Goal: Task Accomplishment & Management: Use online tool/utility

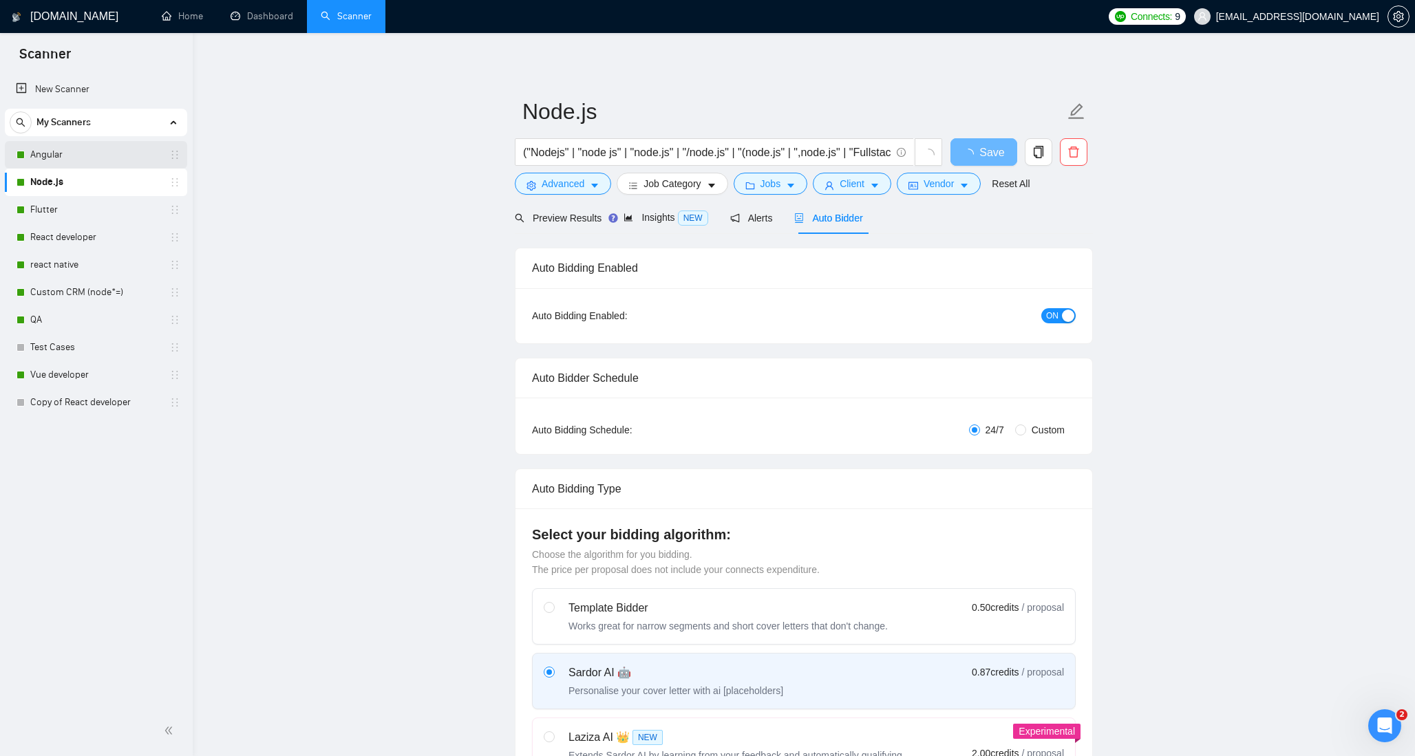
click at [70, 157] on link "Angular" at bounding box center [95, 155] width 131 height 28
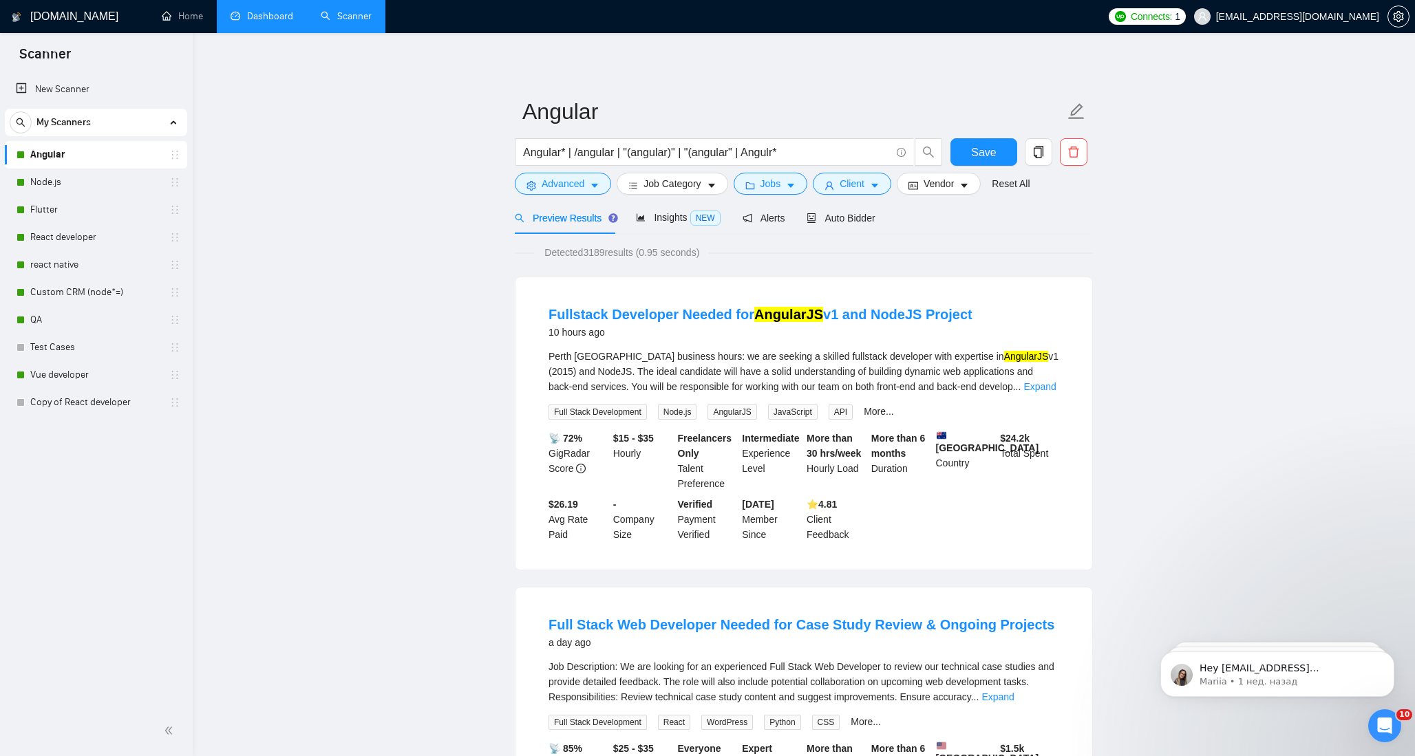
click at [250, 11] on link "Dashboard" at bounding box center [262, 16] width 63 height 12
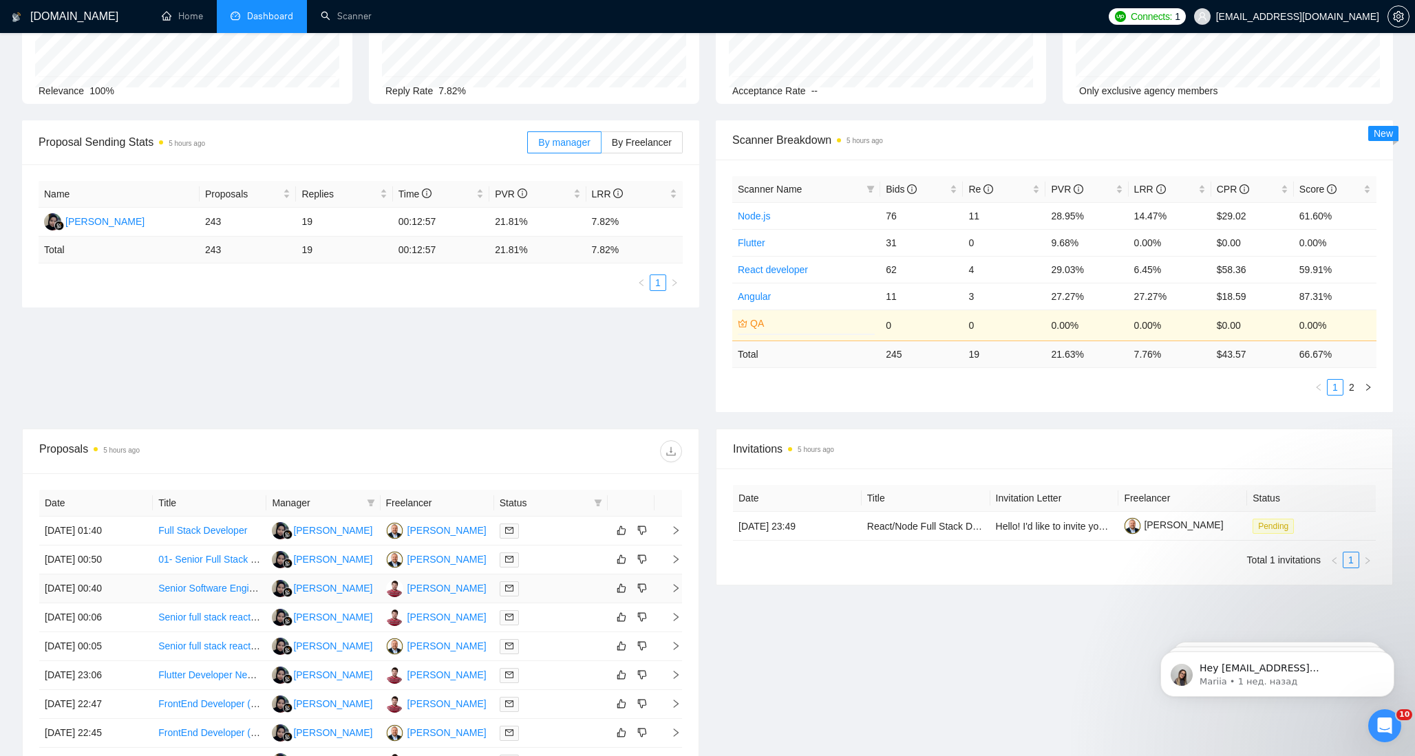
scroll to position [319, 0]
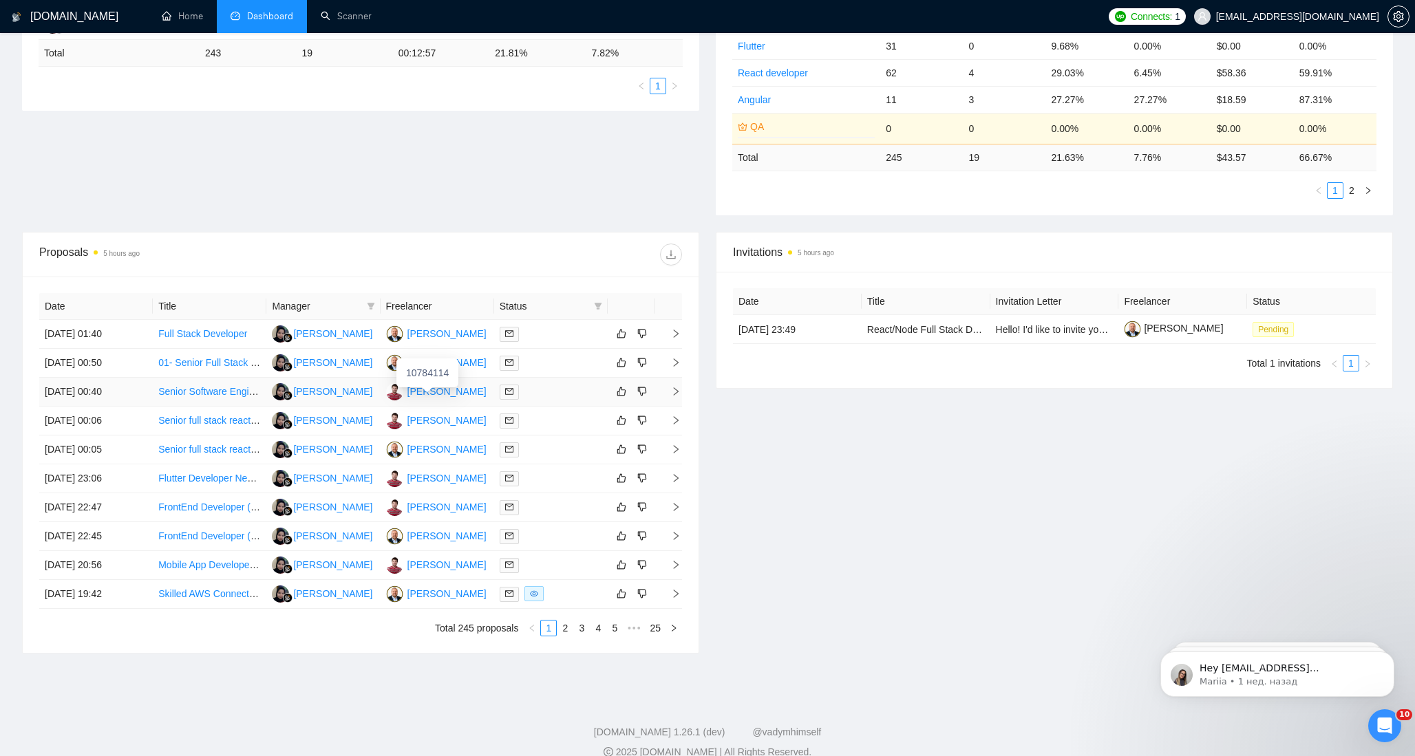
click at [453, 389] on div "[PERSON_NAME]" at bounding box center [446, 391] width 79 height 15
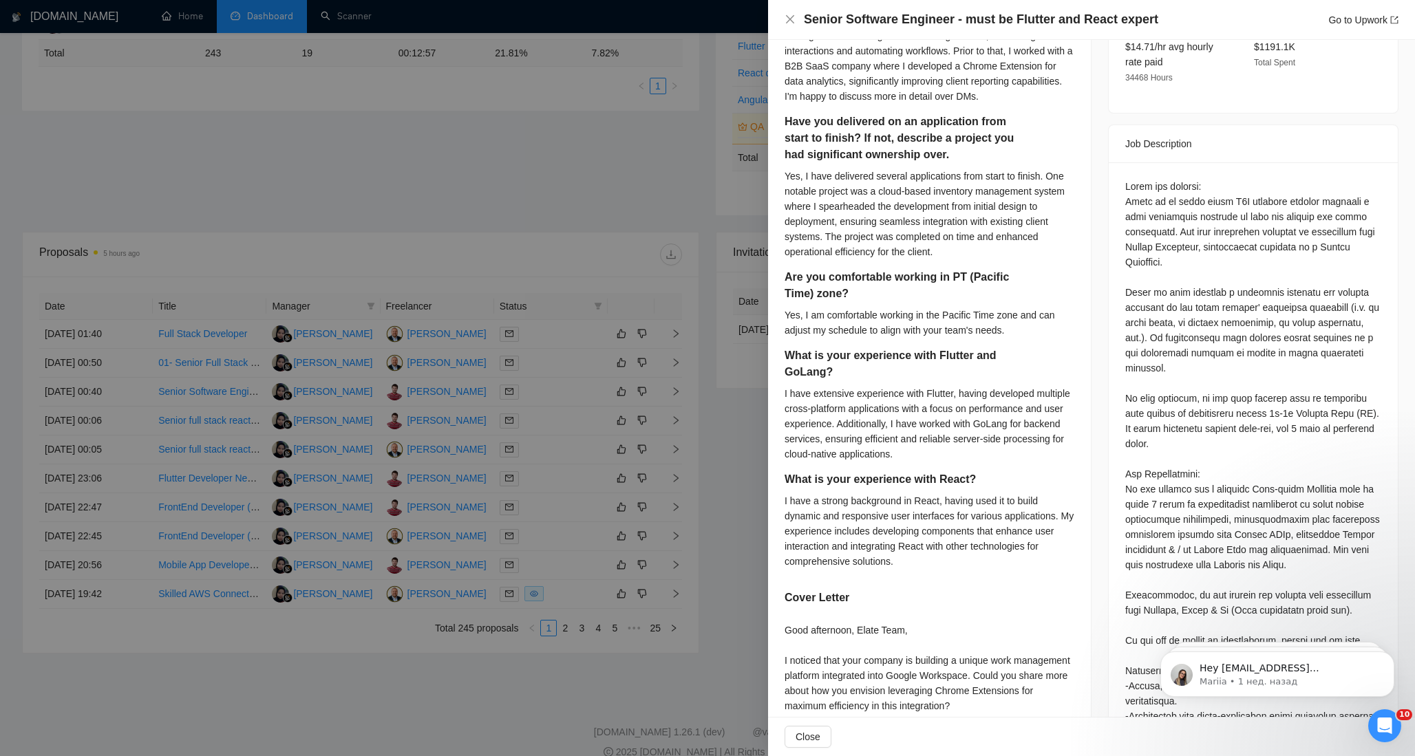
scroll to position [746, 0]
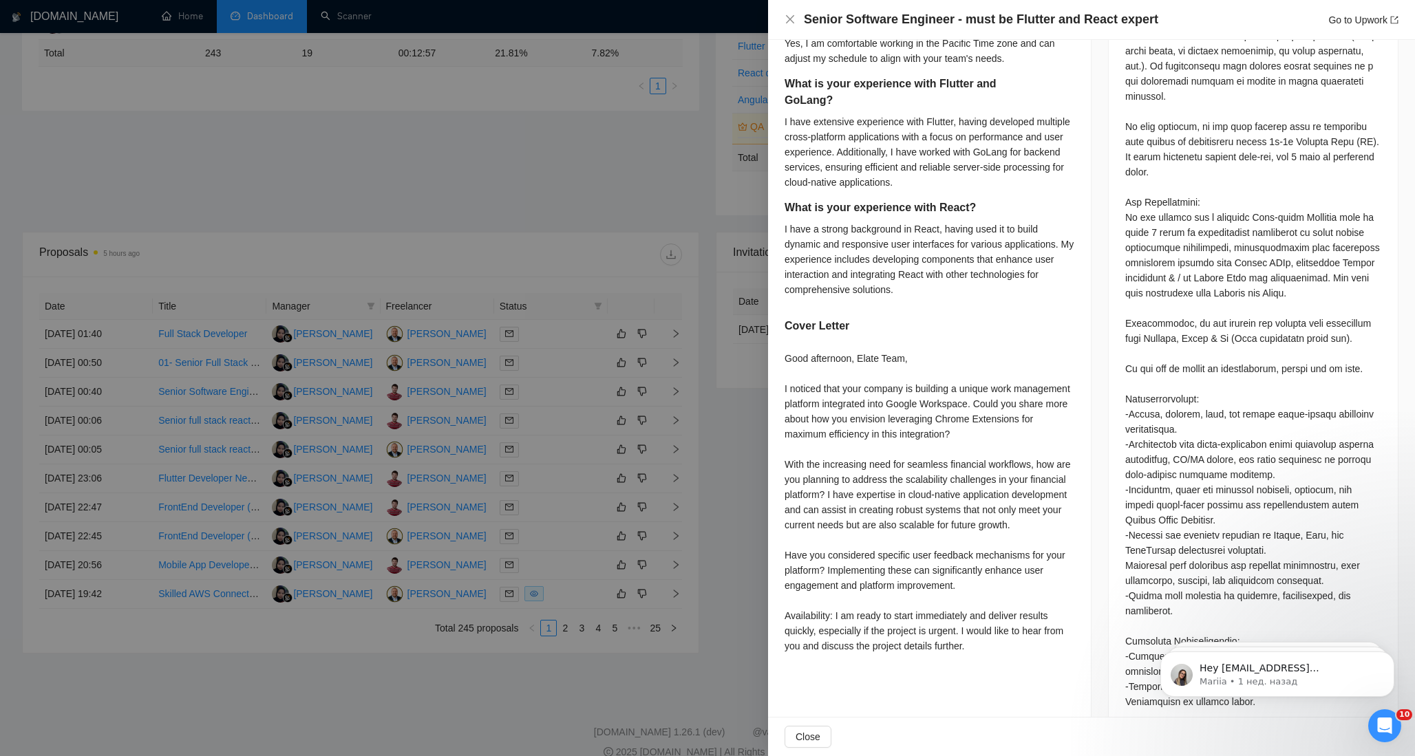
click at [529, 180] on div at bounding box center [707, 378] width 1415 height 756
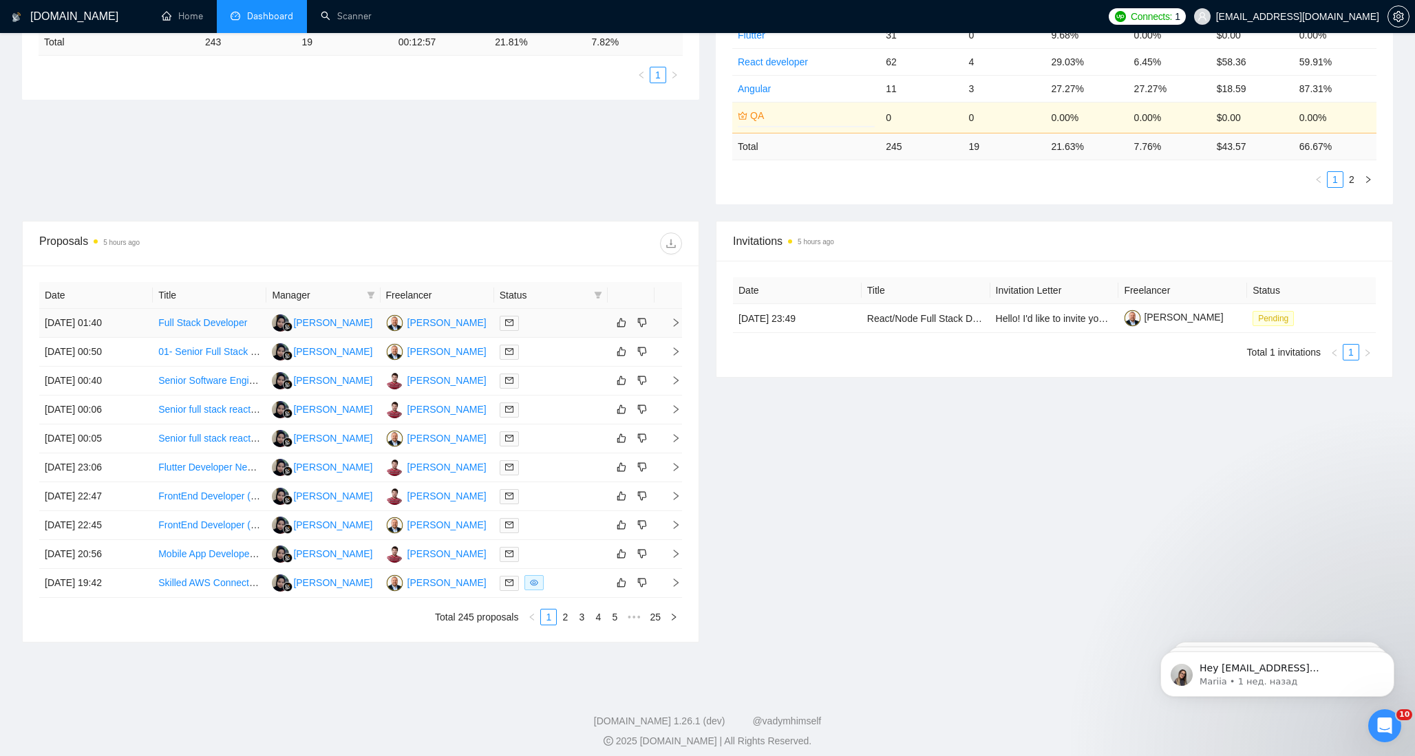
scroll to position [339, 0]
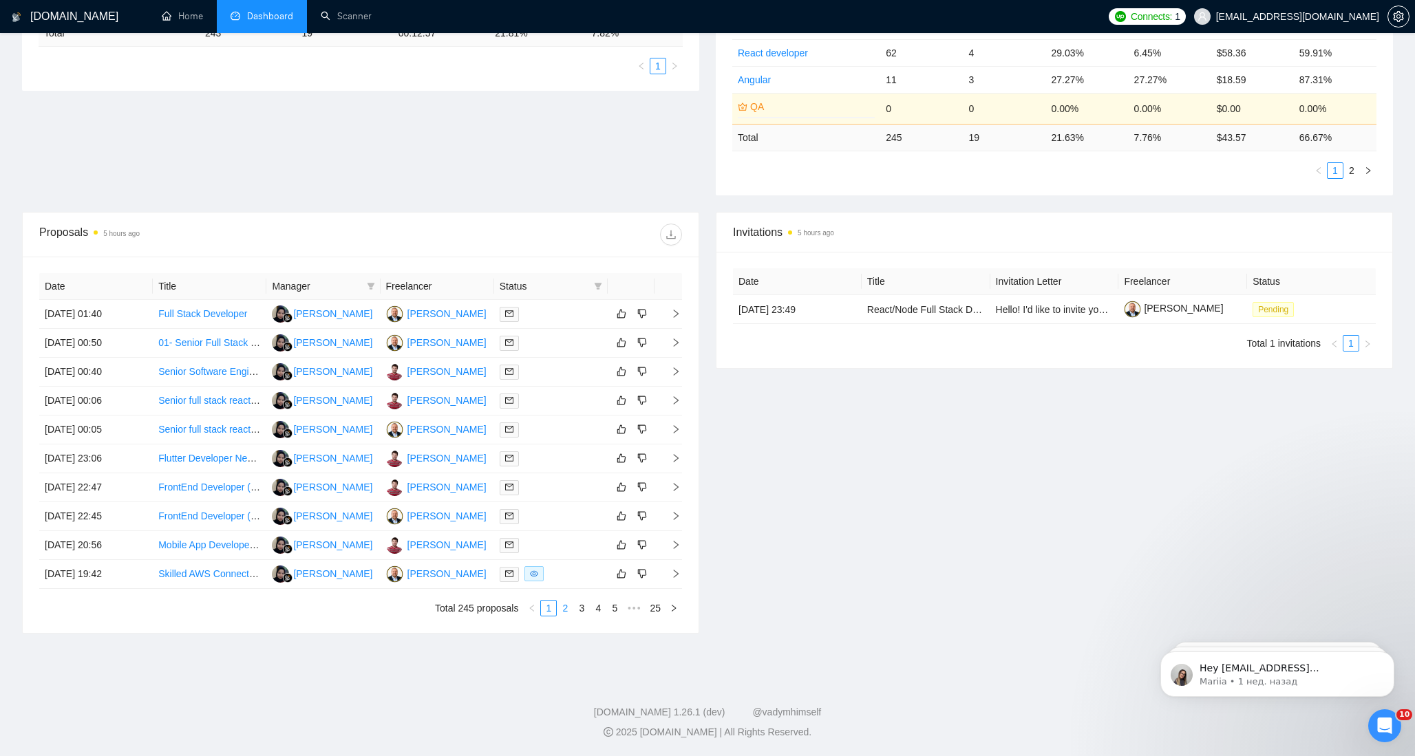
click at [564, 610] on link "2" at bounding box center [564, 608] width 15 height 15
click at [226, 396] on link "Experienced Web Developer Needed for Exciting Project" at bounding box center [279, 400] width 242 height 11
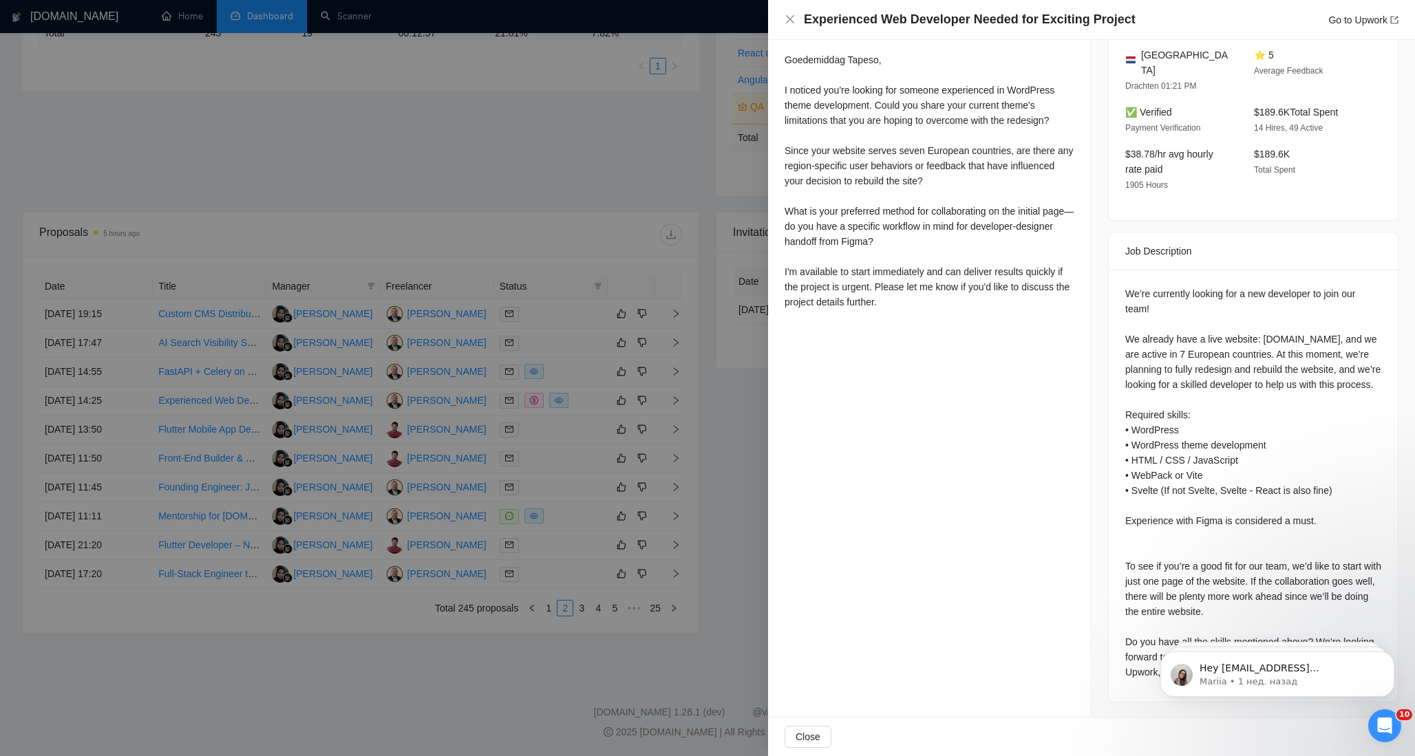
click at [609, 144] on div at bounding box center [707, 378] width 1415 height 756
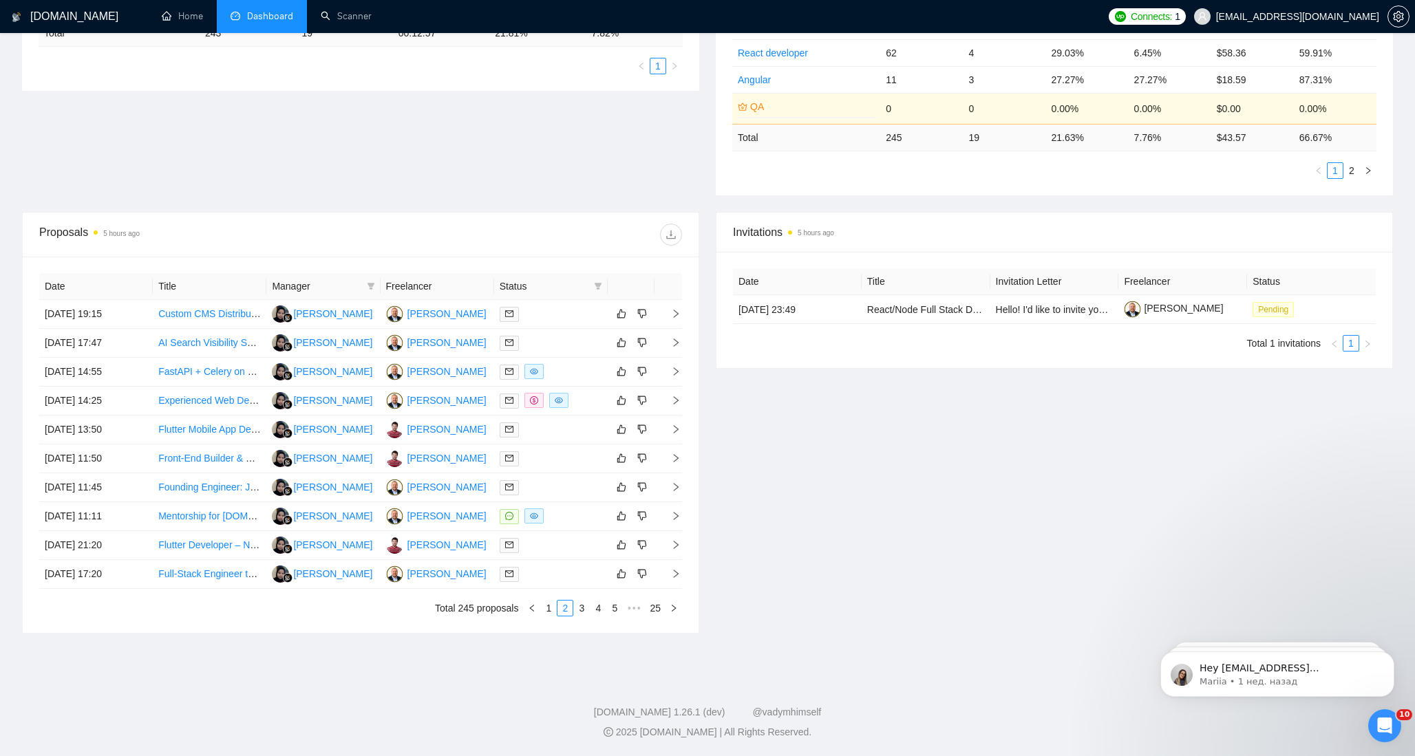
scroll to position [0, 0]
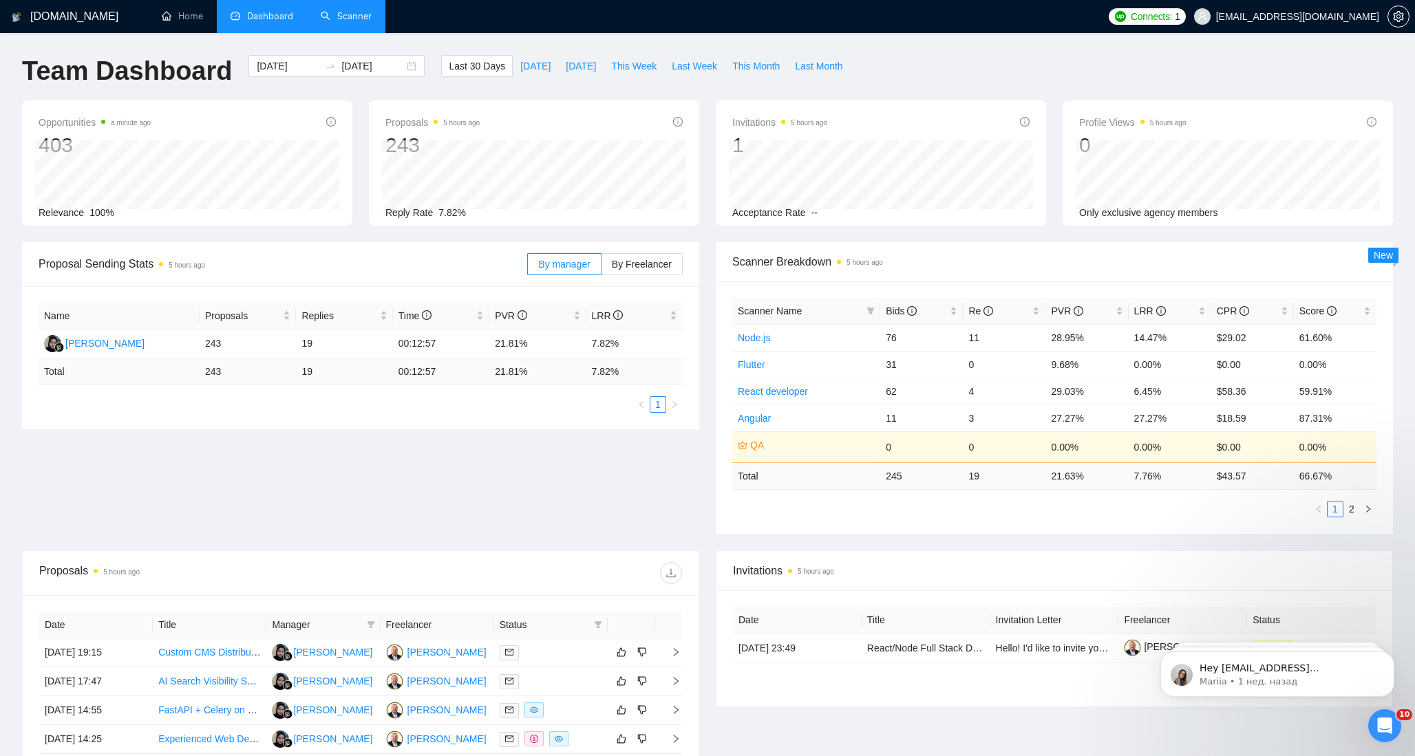
click at [347, 20] on link "Scanner" at bounding box center [346, 16] width 51 height 12
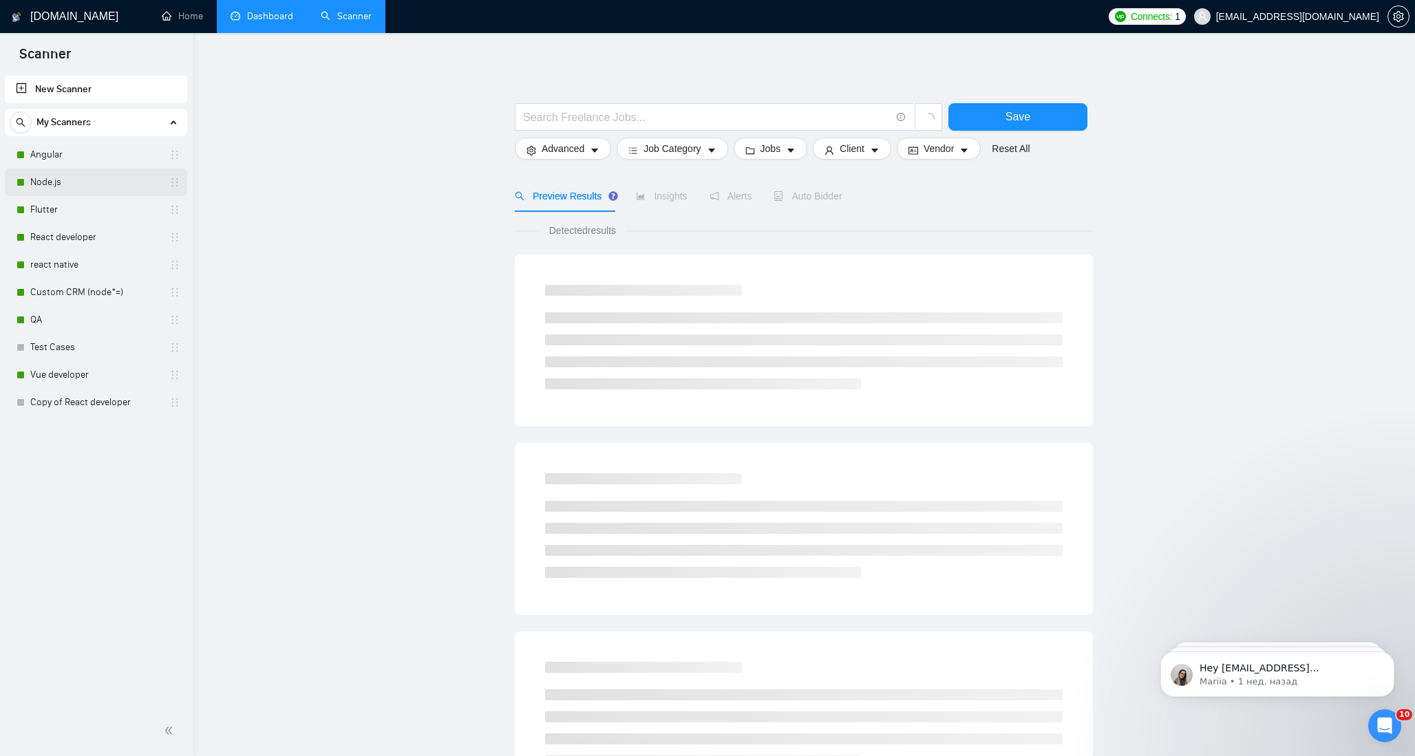
click at [71, 184] on link "Node.js" at bounding box center [95, 183] width 131 height 28
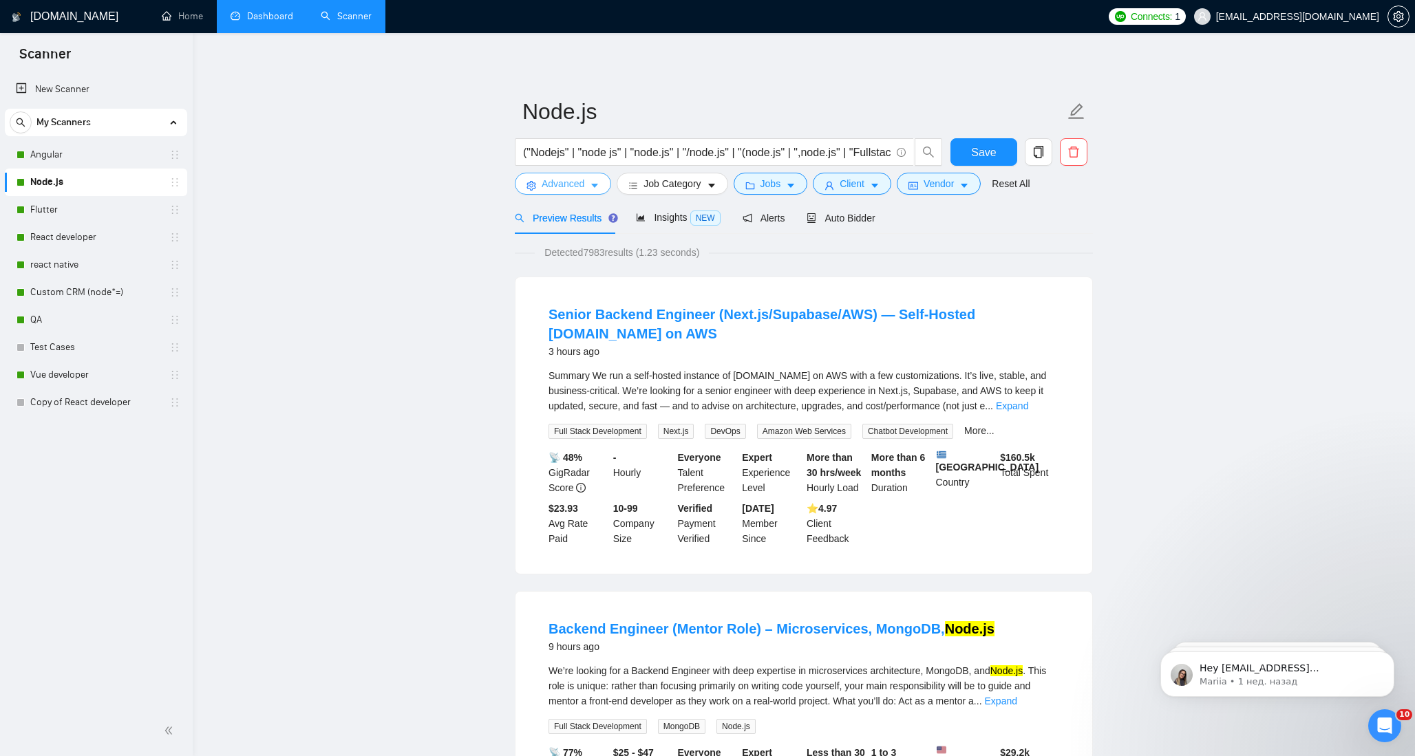
click at [586, 185] on button "Advanced" at bounding box center [563, 184] width 96 height 22
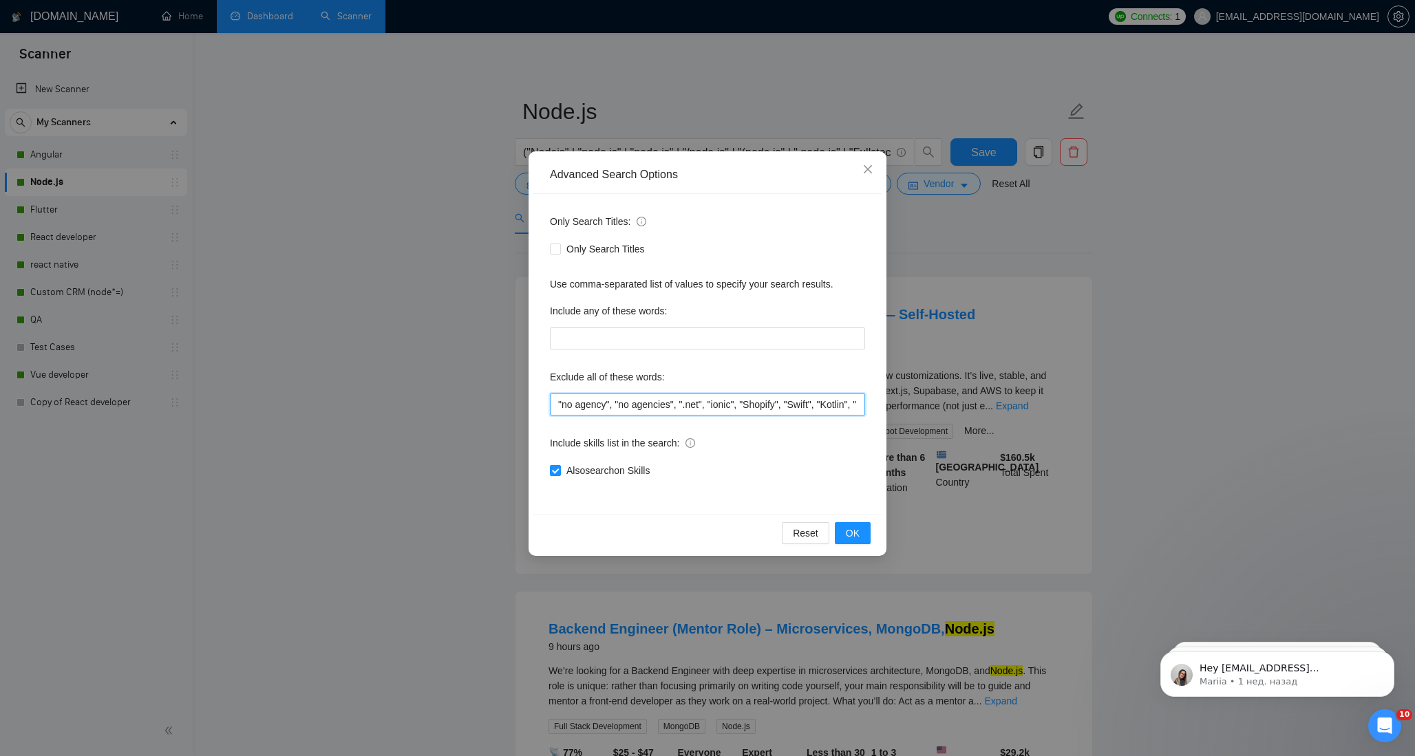
click at [661, 396] on input ""no agency", "no agencies", ".net", "ionic", "Shopify", "Swift", "Kotlin", "Rub…" at bounding box center [707, 405] width 315 height 22
paste input "WordPress"
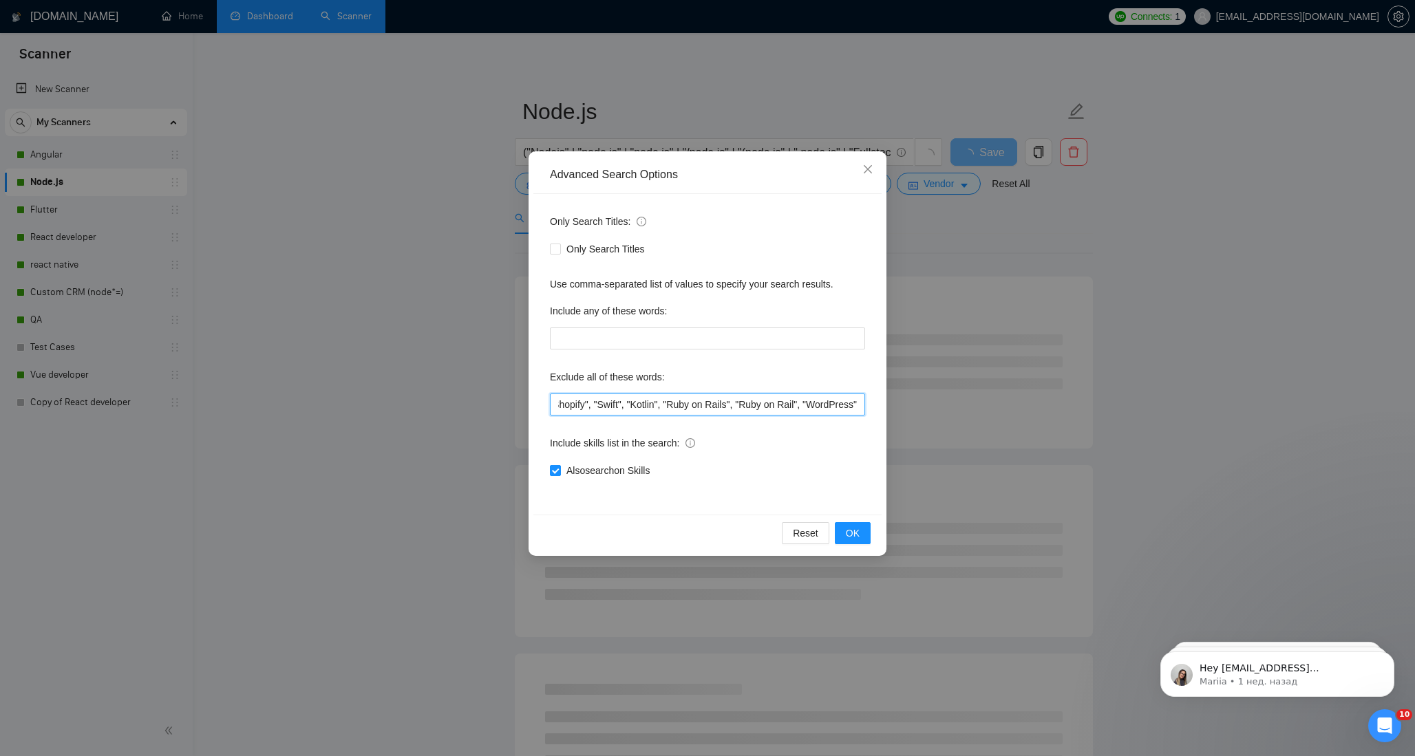
scroll to position [0, 212]
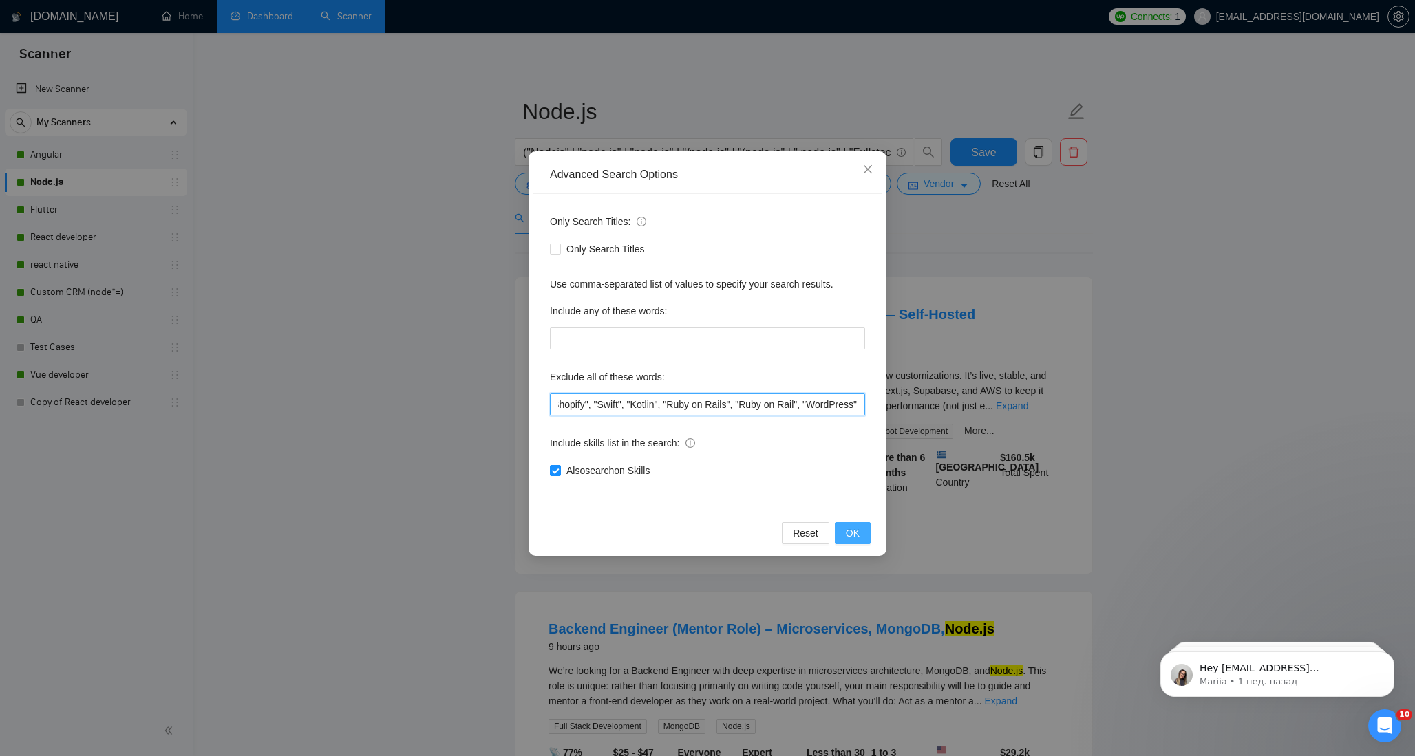
type input ""no agency", "no agencies", ".net", "ionic", "Shopify", "Swift", "Kotlin", "Rub…"
click at [861, 530] on button "OK" at bounding box center [853, 533] width 36 height 22
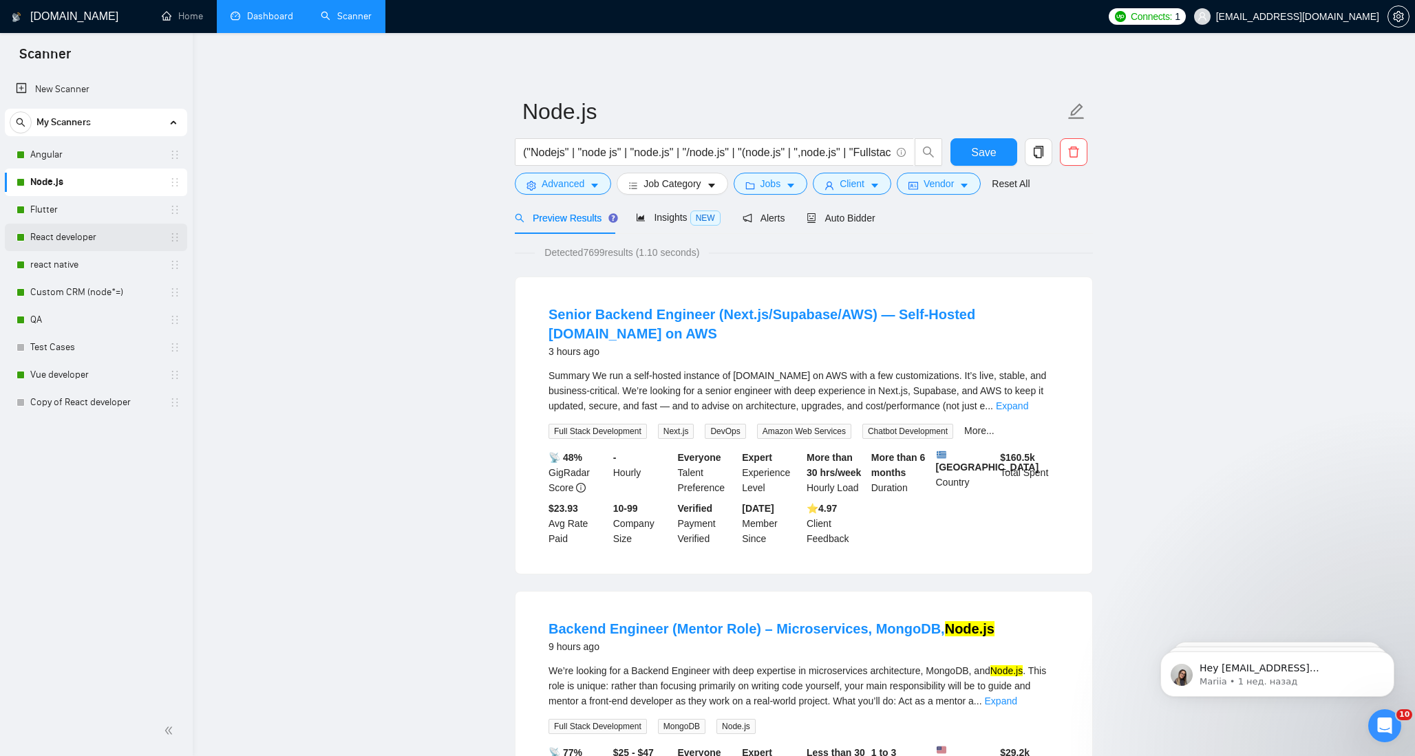
click at [89, 235] on link "React developer" at bounding box center [95, 238] width 131 height 28
click at [580, 196] on form "Node.js ("Nodejs" | "node js" | "node.js" | "/node.js" | "(node.js" | ",node.js…" at bounding box center [804, 145] width 578 height 112
click at [593, 184] on icon "caret-down" at bounding box center [594, 186] width 7 height 4
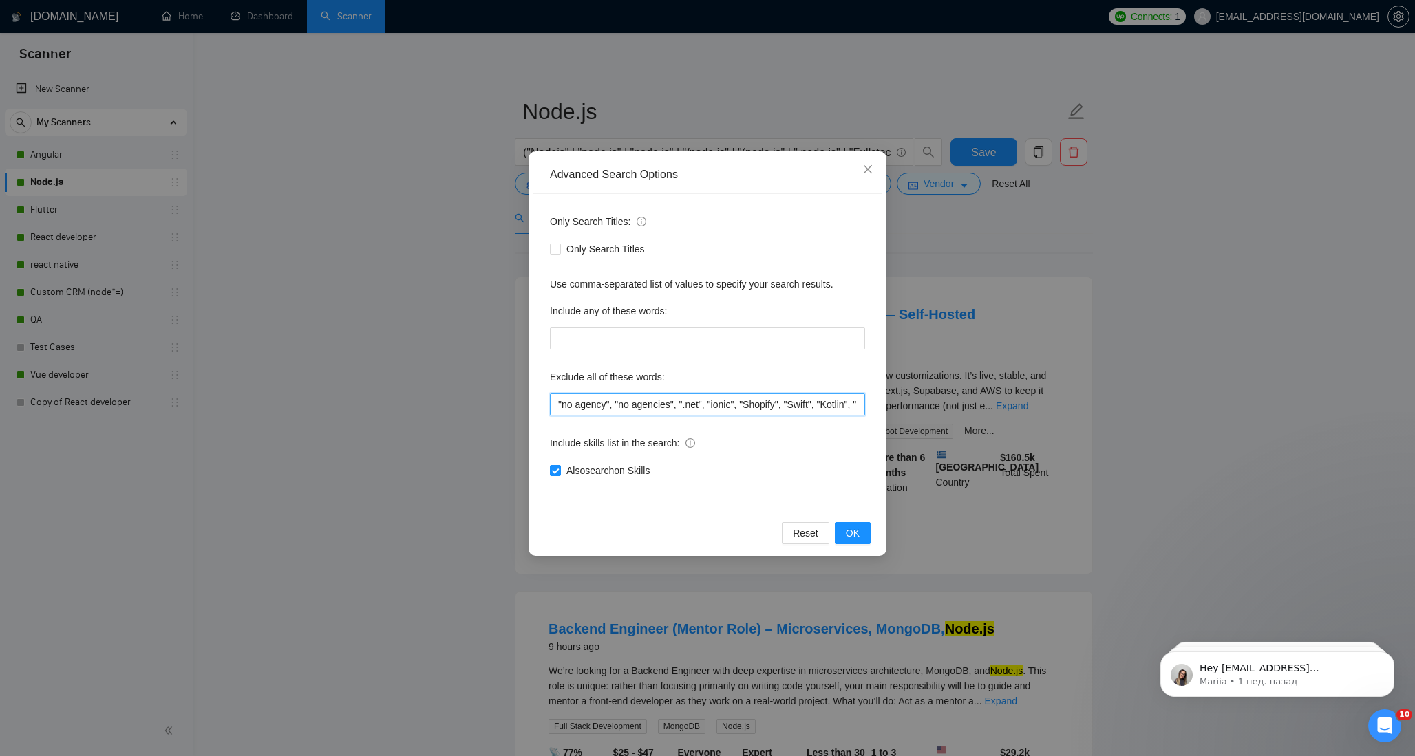
click at [639, 405] on input ""no agency", "no agencies", ".net", "ionic", "Shopify", "Swift", "Kotlin", "Rub…" at bounding box center [707, 405] width 315 height 22
paste input "WordPress"
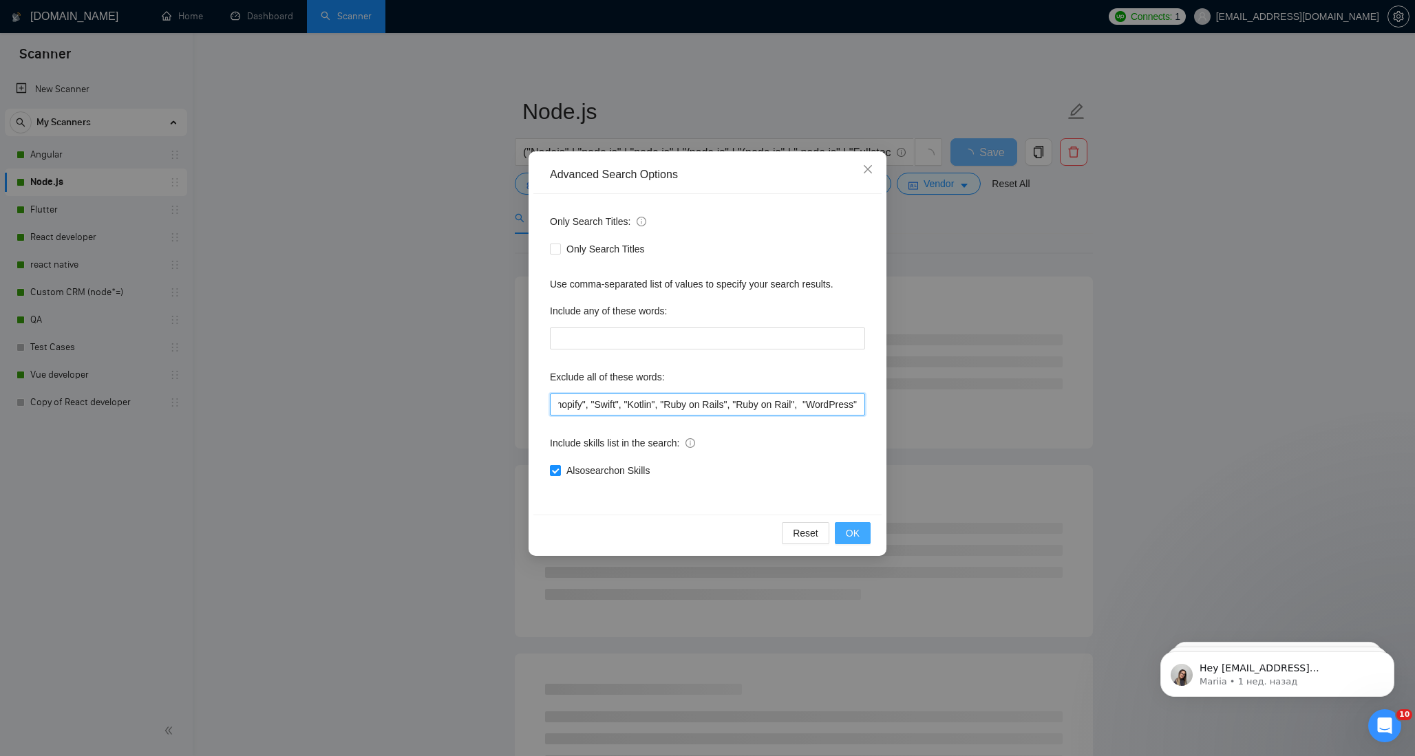
type input ""no agency", "no agencies", ".net", "ionic", "Shopify", "Swift", "Kotlin", "Rub…"
click at [861, 530] on button "OK" at bounding box center [853, 533] width 36 height 22
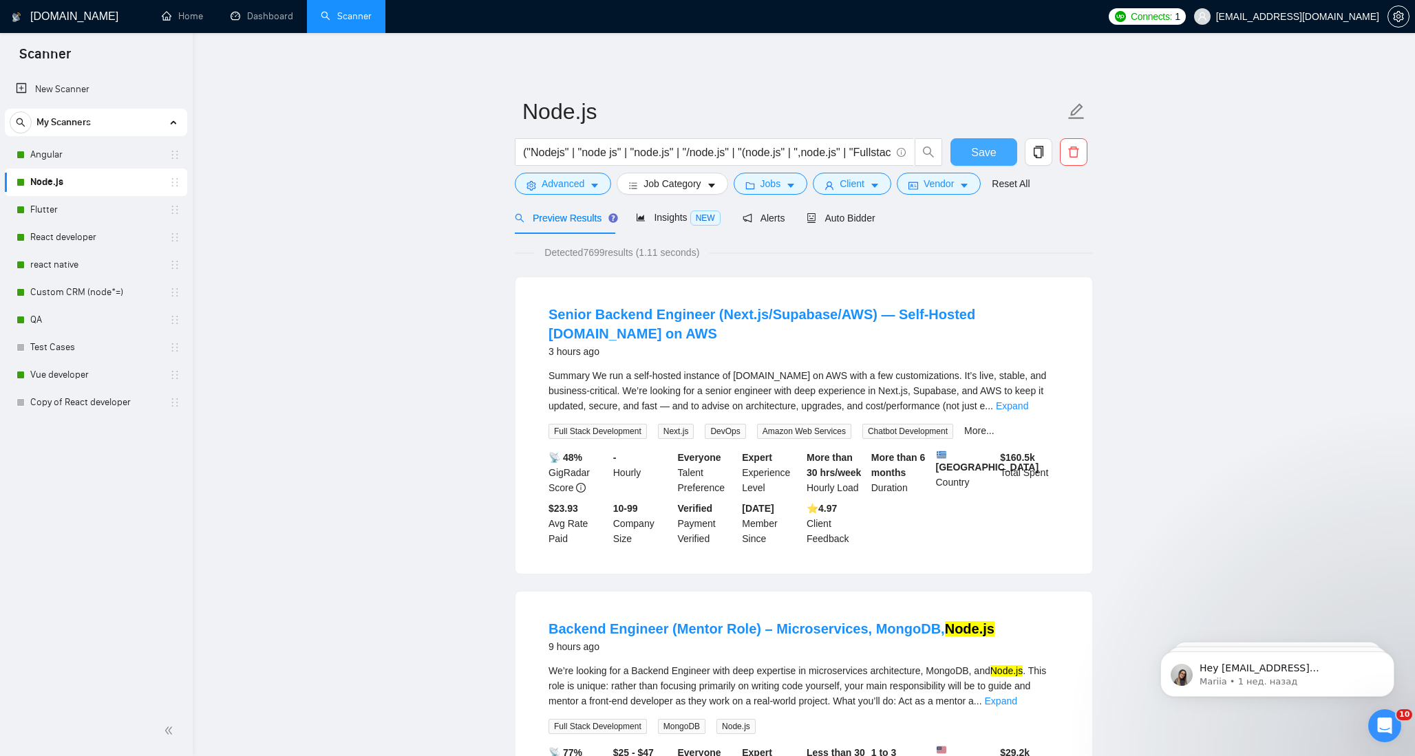
click at [979, 149] on span "Save" at bounding box center [983, 152] width 25 height 17
click at [72, 268] on link "react native" at bounding box center [95, 265] width 131 height 28
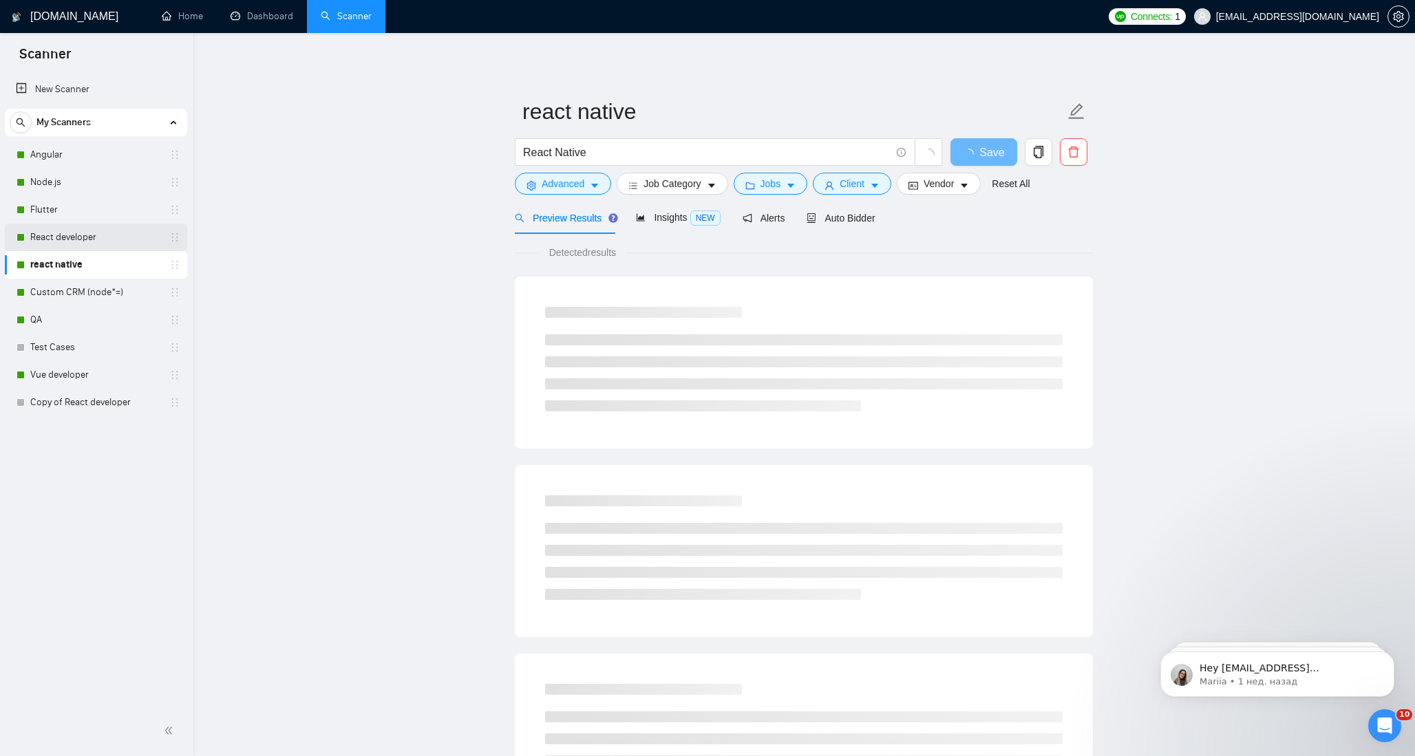
click at [73, 236] on link "React developer" at bounding box center [95, 238] width 131 height 28
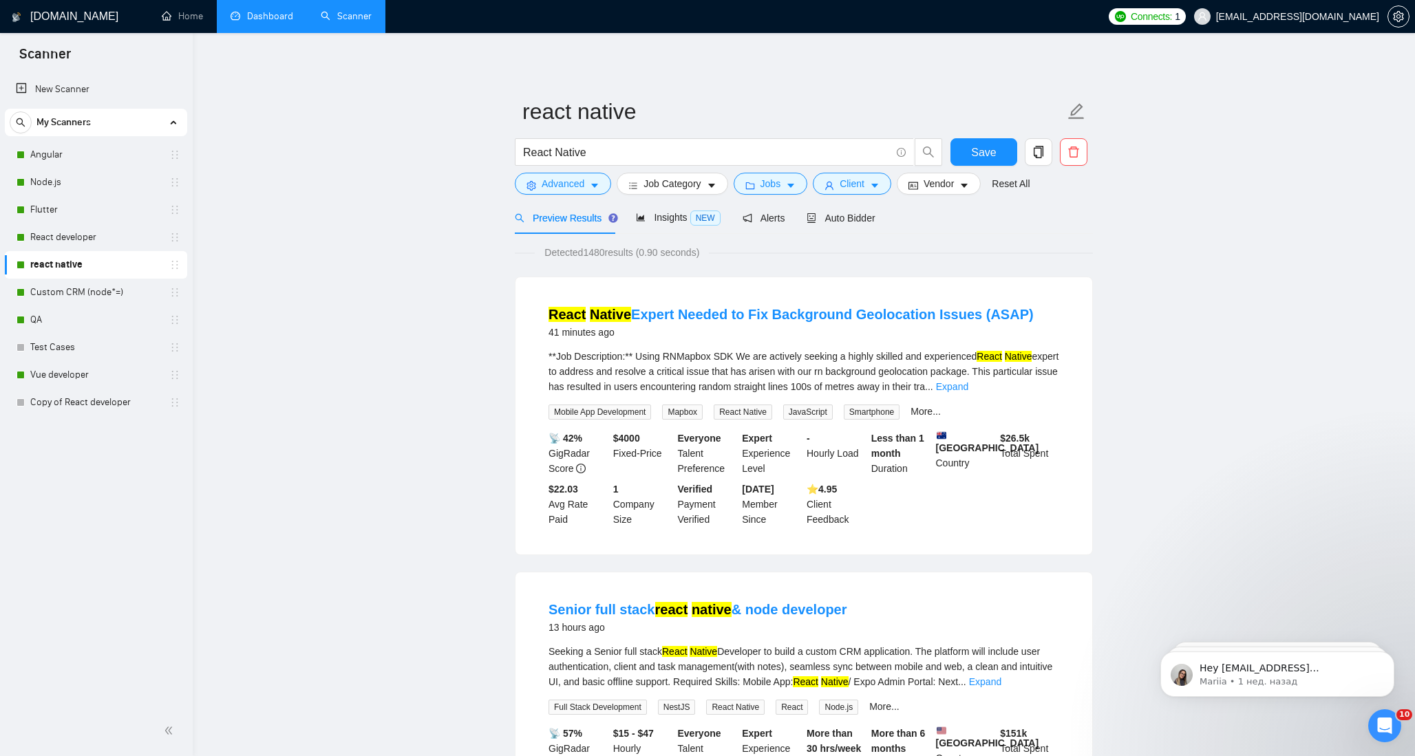
click at [270, 21] on link "Dashboard" at bounding box center [262, 16] width 63 height 12
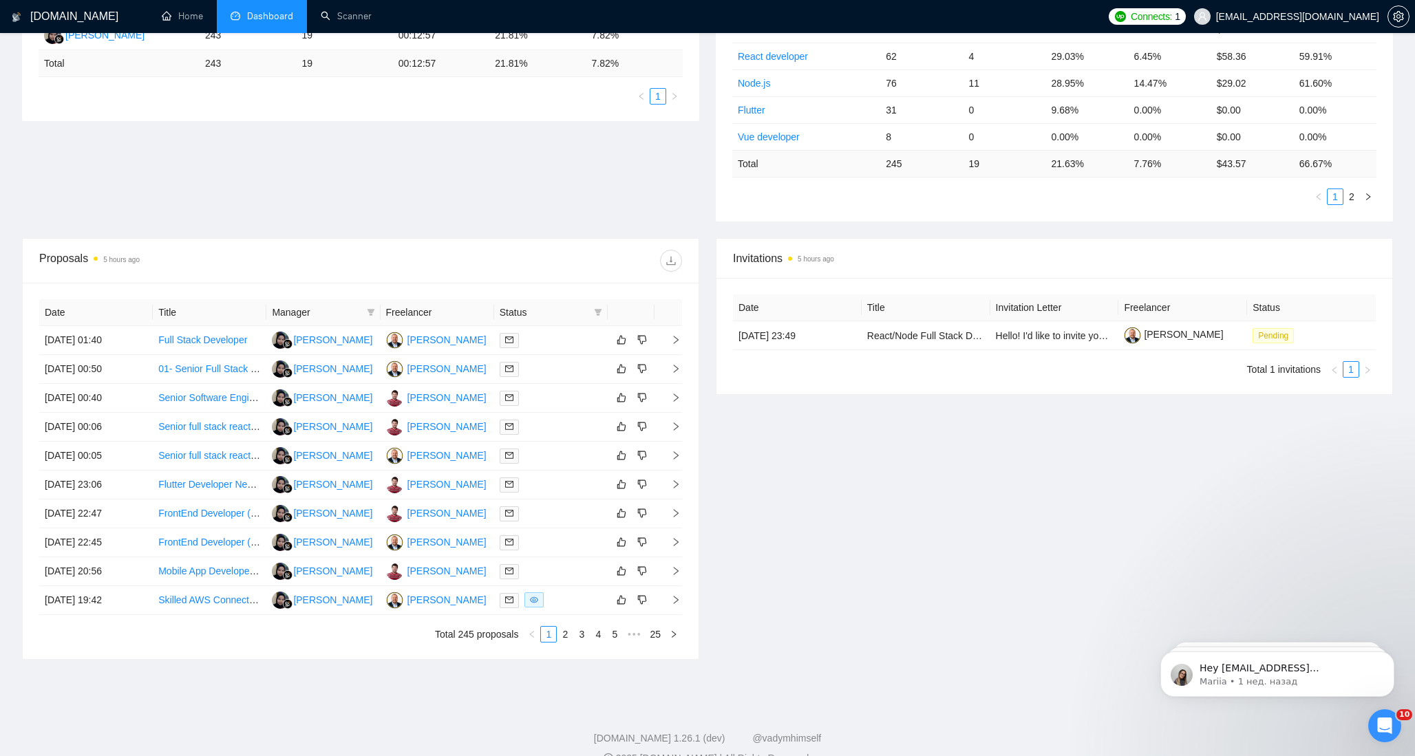
scroll to position [334, 0]
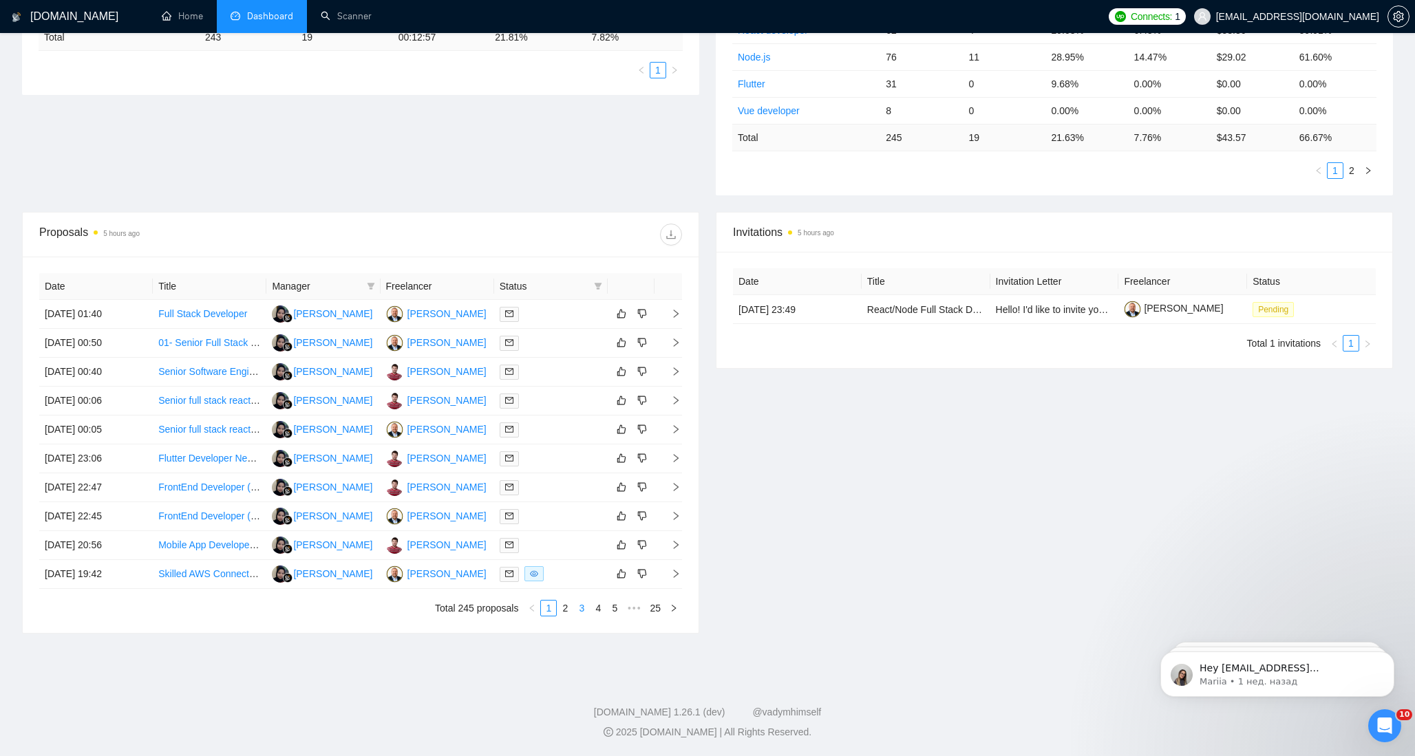
click at [579, 607] on link "3" at bounding box center [581, 608] width 15 height 15
click at [599, 608] on link "4" at bounding box center [597, 608] width 15 height 15
click at [531, 607] on link "1" at bounding box center [531, 608] width 15 height 15
click at [82, 398] on td "[DATE] 00:06" at bounding box center [96, 401] width 114 height 29
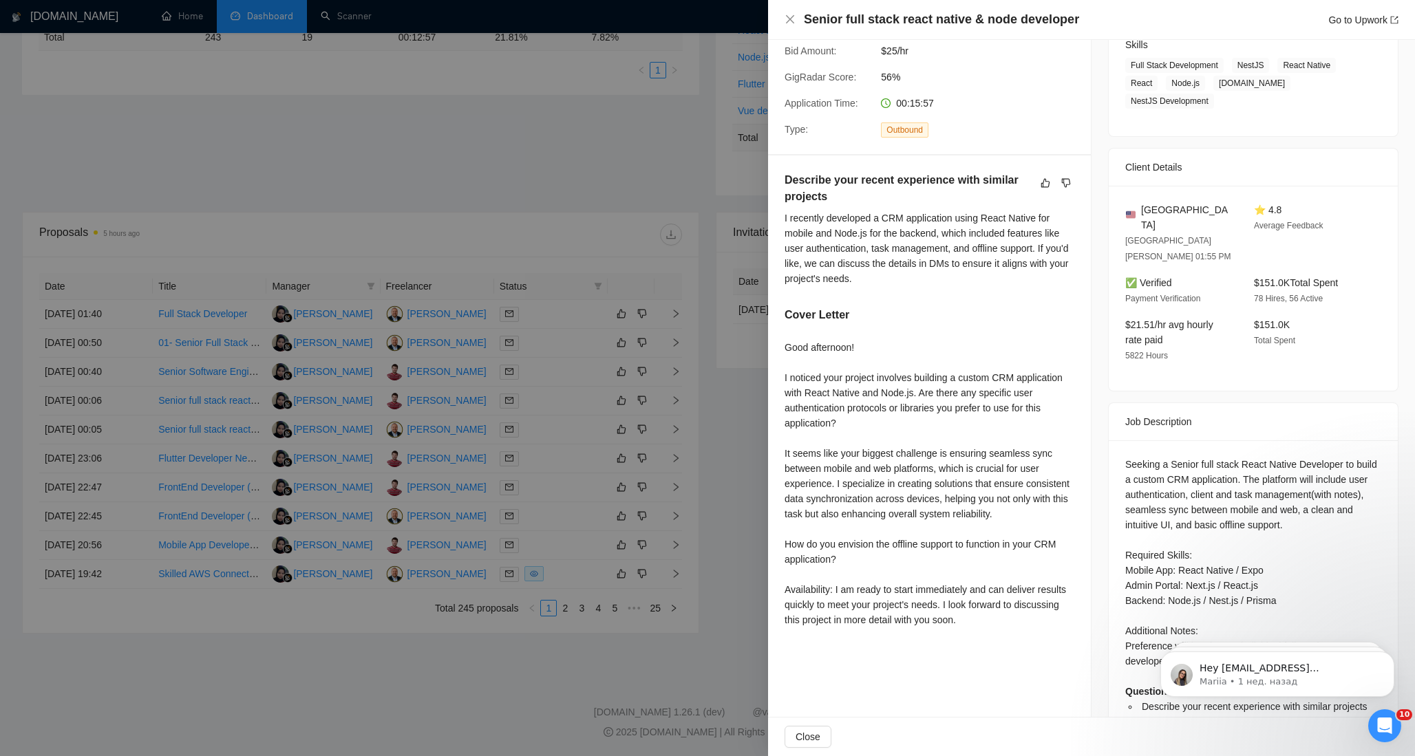
scroll to position [237, 0]
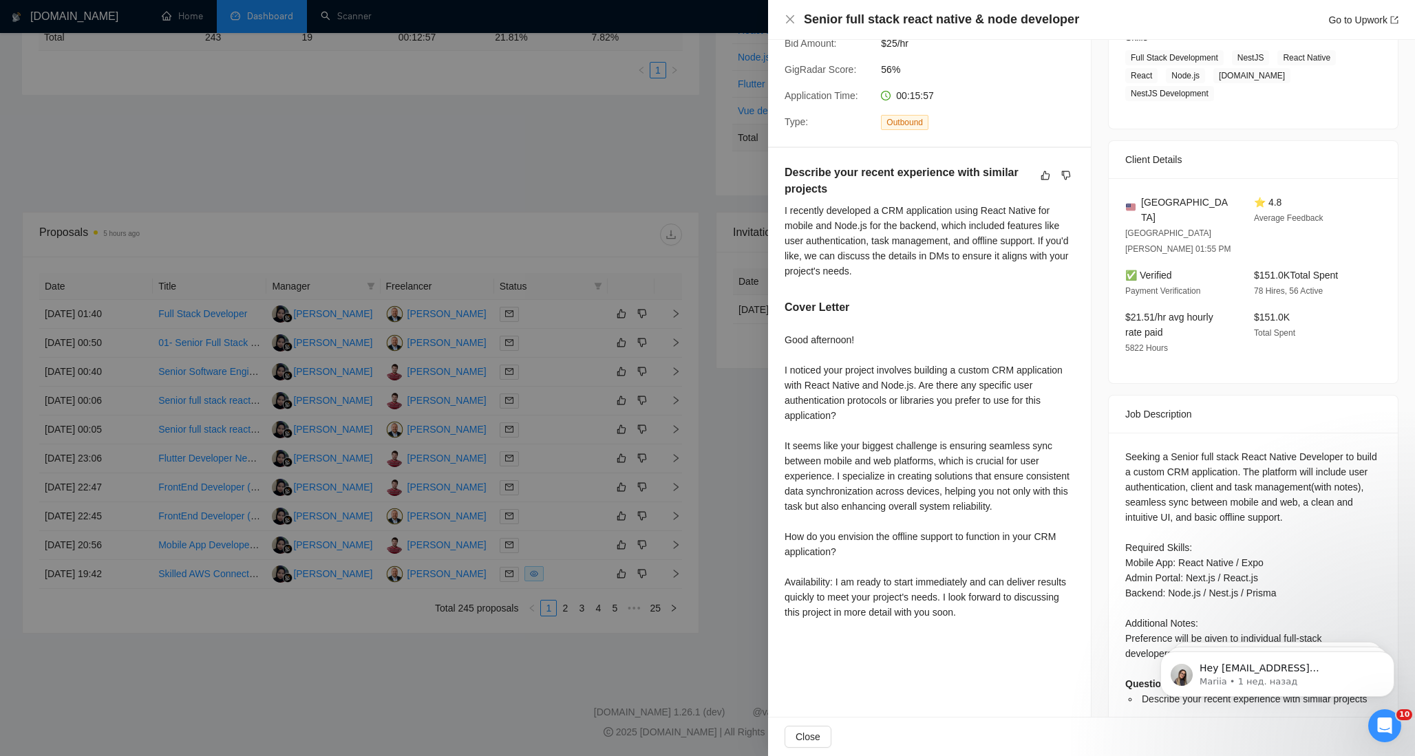
click at [389, 239] on div at bounding box center [707, 378] width 1415 height 756
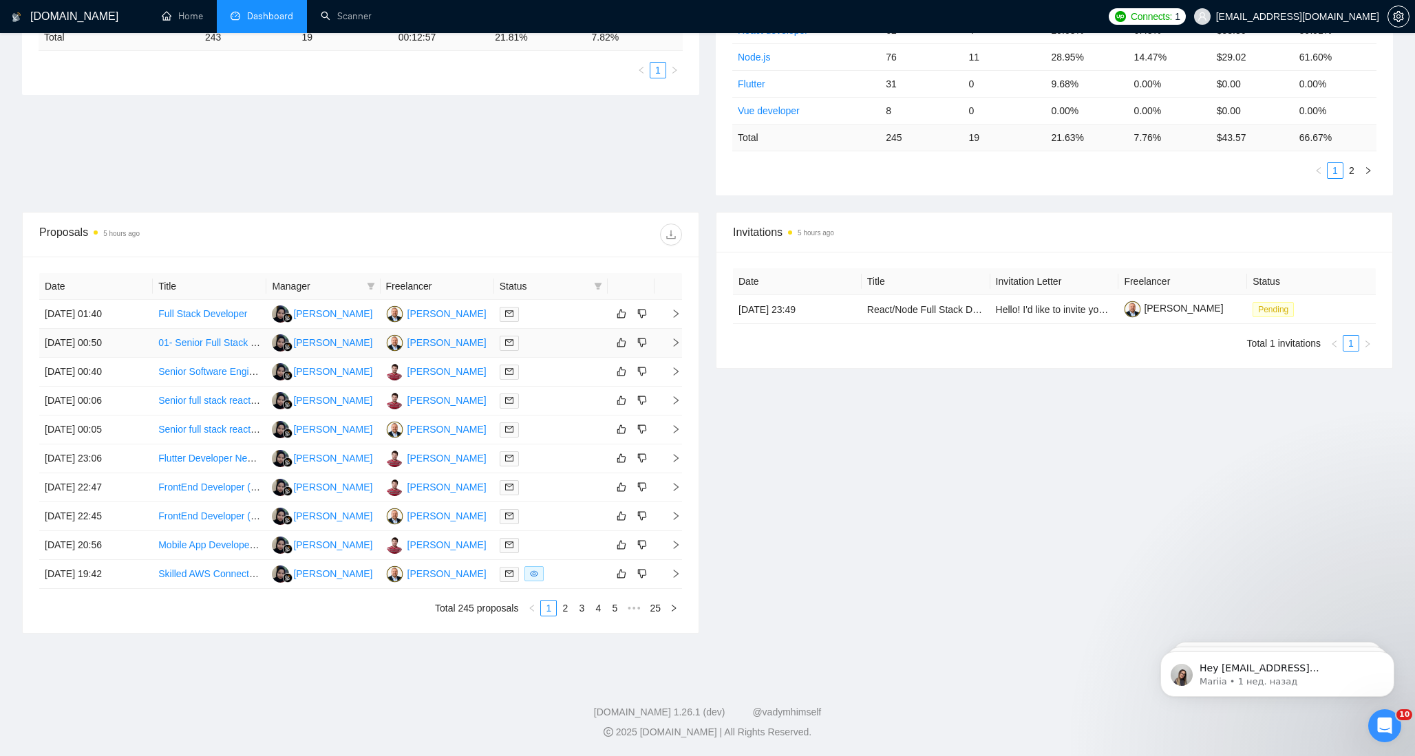
click at [211, 341] on link "01- Senior Full Stack Developer (TypeScript) to Join Bee Techy as Team Lead" at bounding box center [324, 342] width 332 height 11
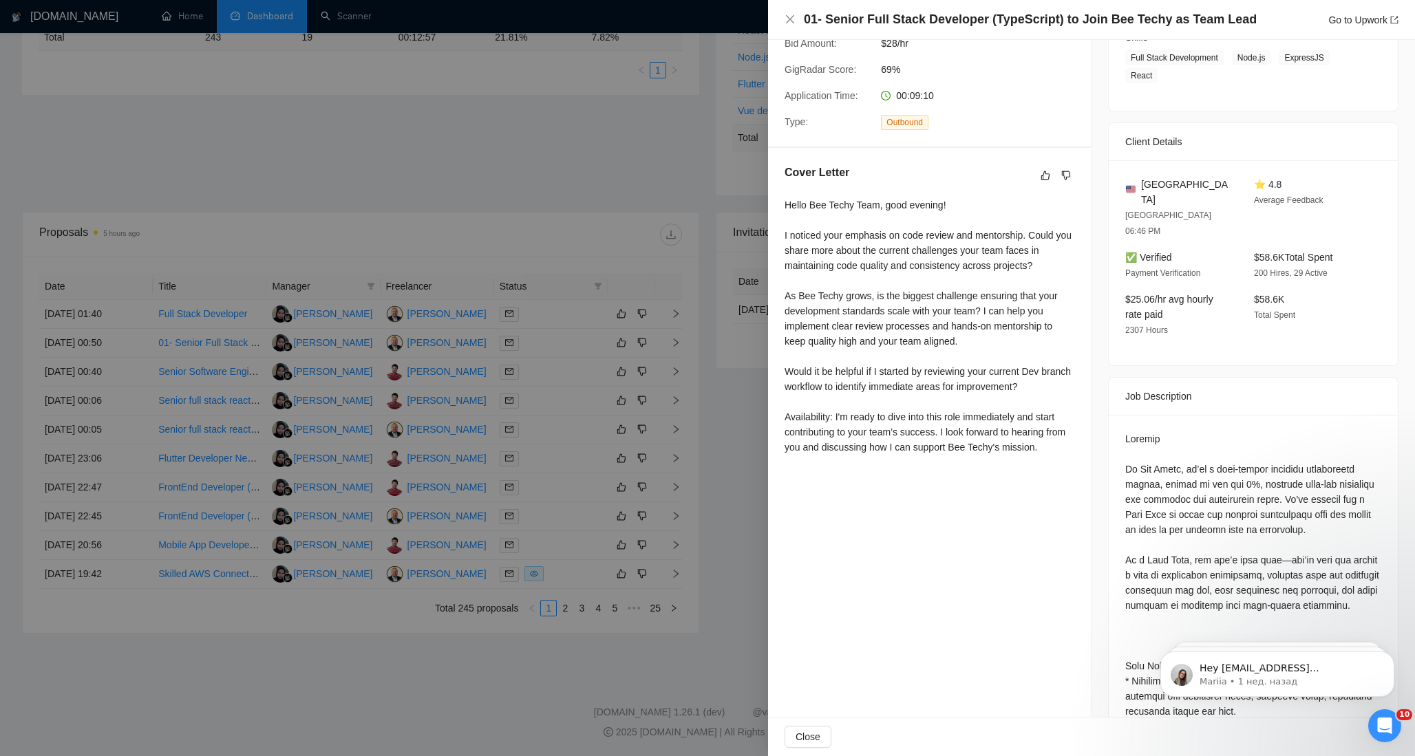
click at [513, 153] on div at bounding box center [707, 378] width 1415 height 756
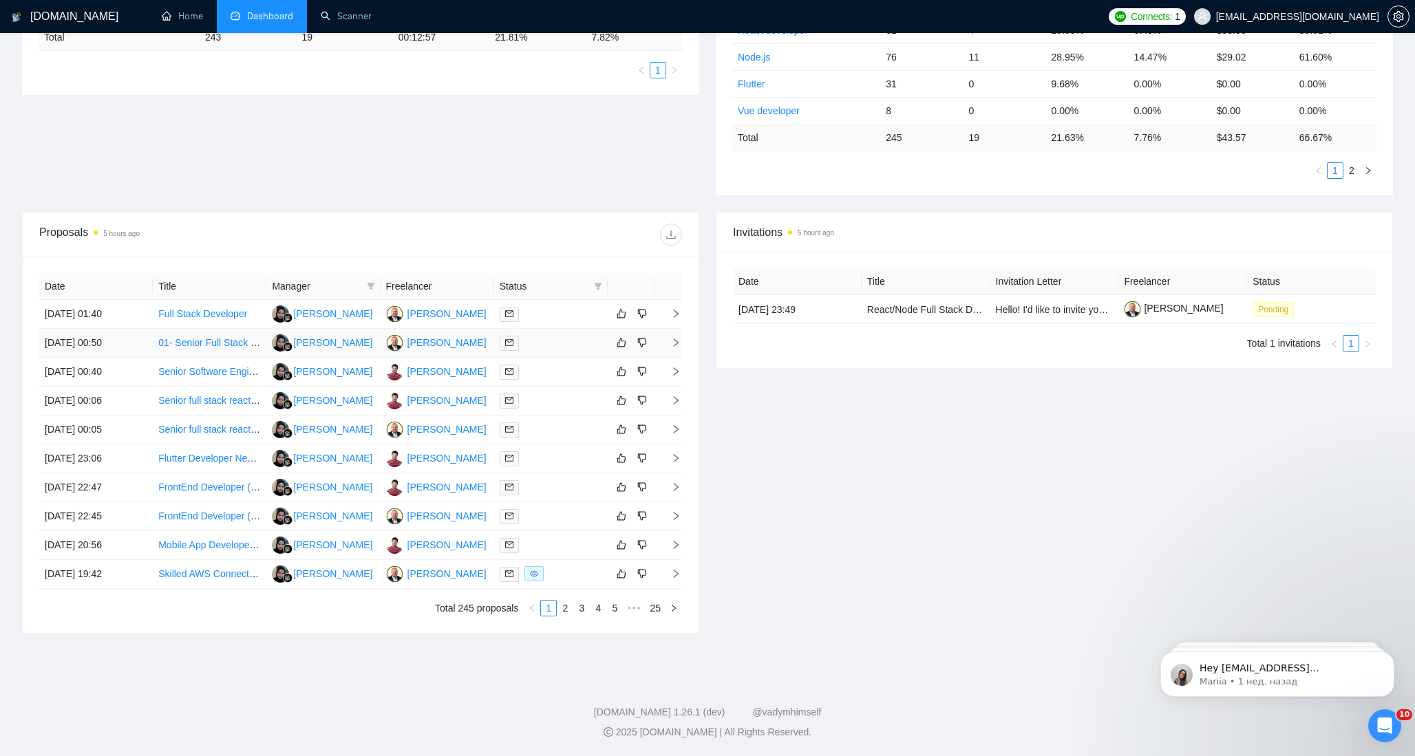
click at [189, 343] on link "01- Senior Full Stack Developer (TypeScript) to Join Bee Techy as Team Lead" at bounding box center [324, 342] width 332 height 11
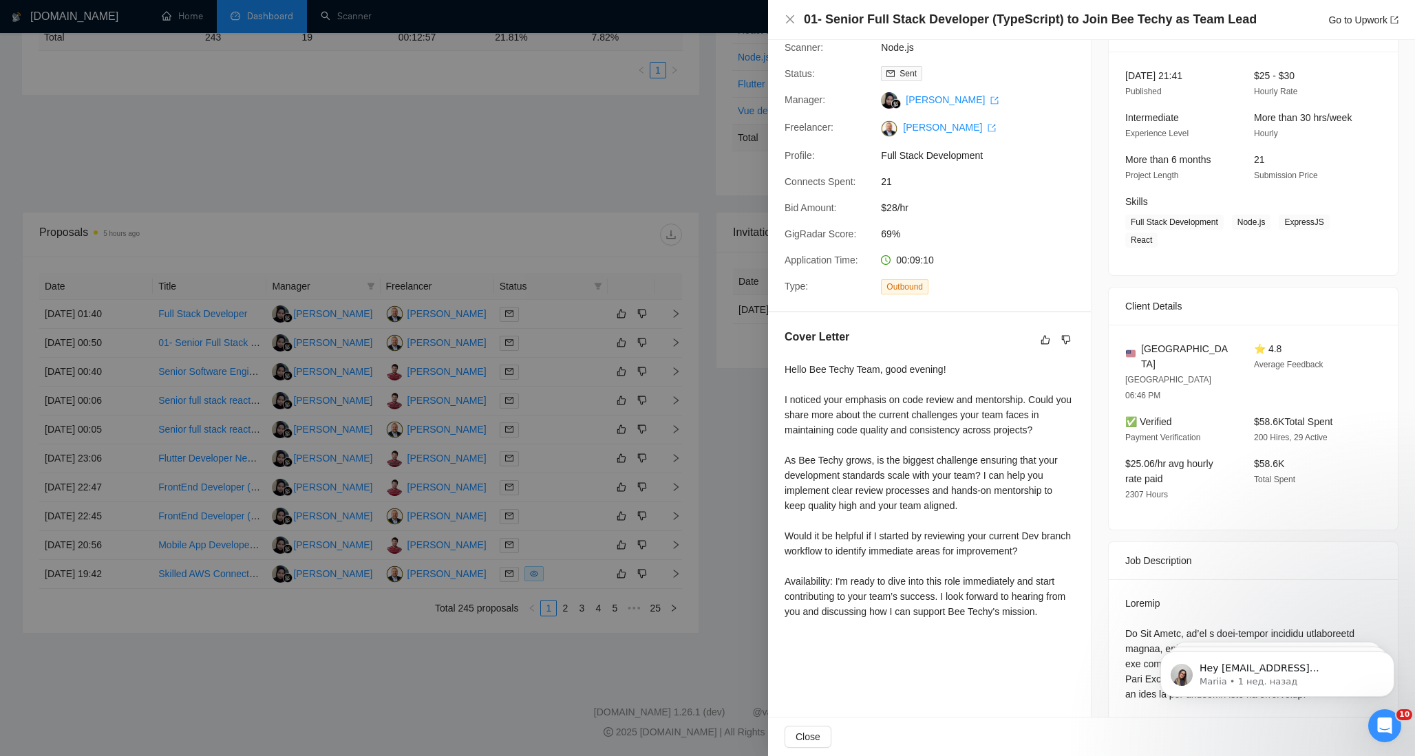
scroll to position [0, 0]
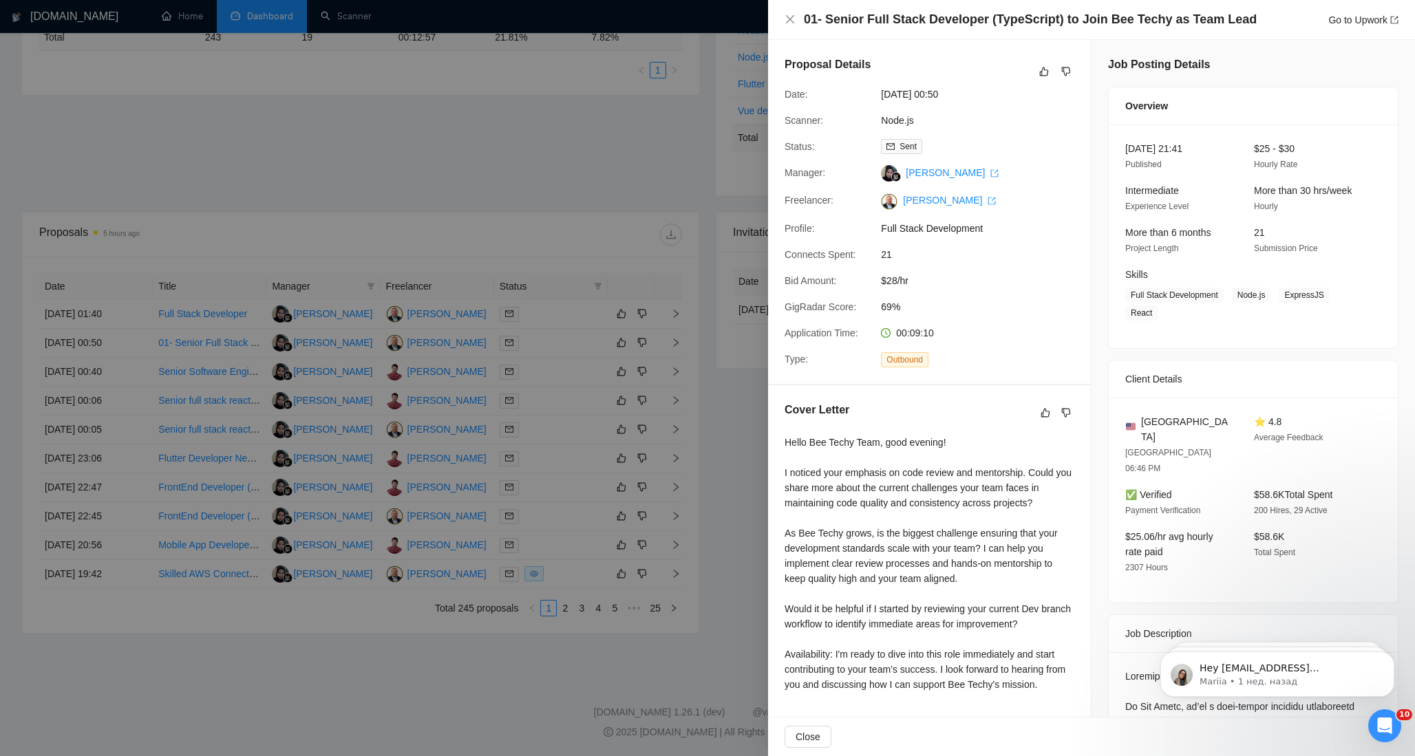
click at [652, 170] on div at bounding box center [707, 378] width 1415 height 756
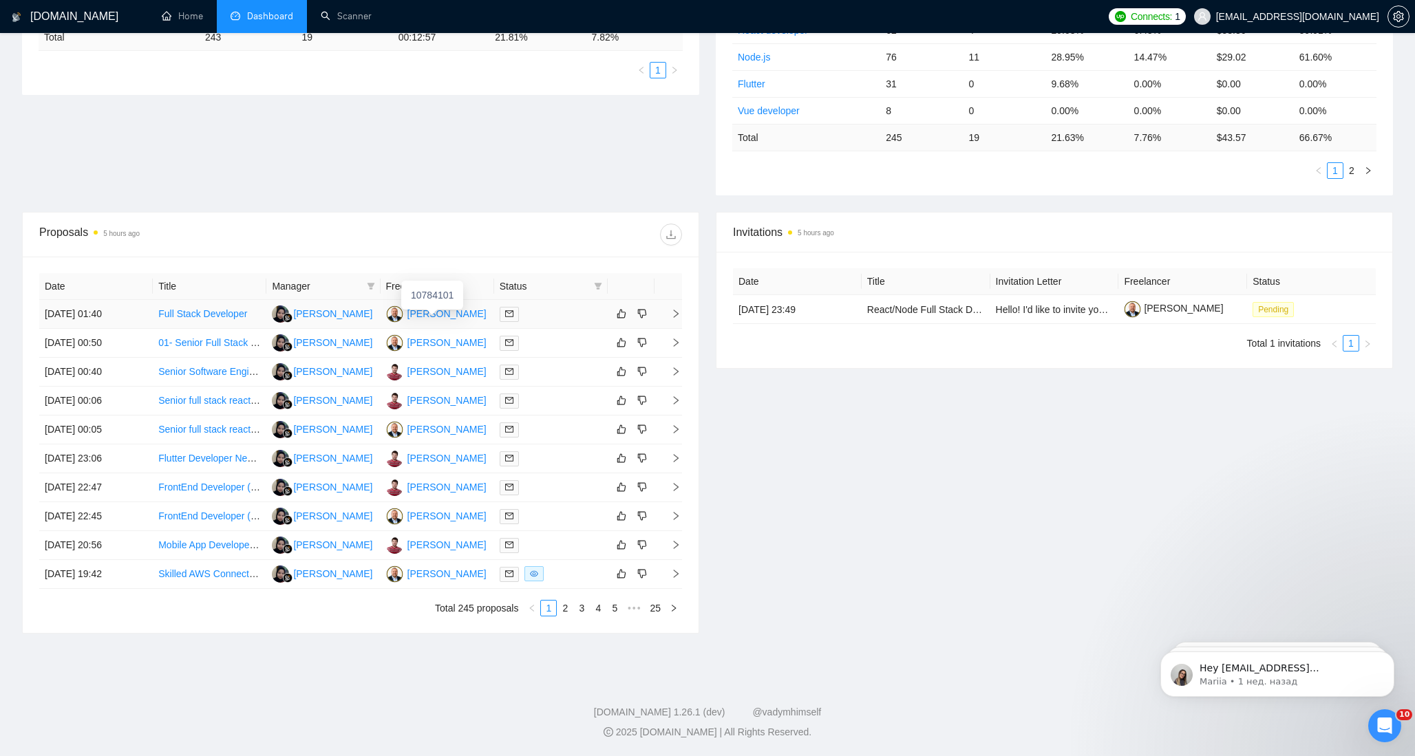
click at [443, 312] on div "[PERSON_NAME]" at bounding box center [446, 313] width 79 height 15
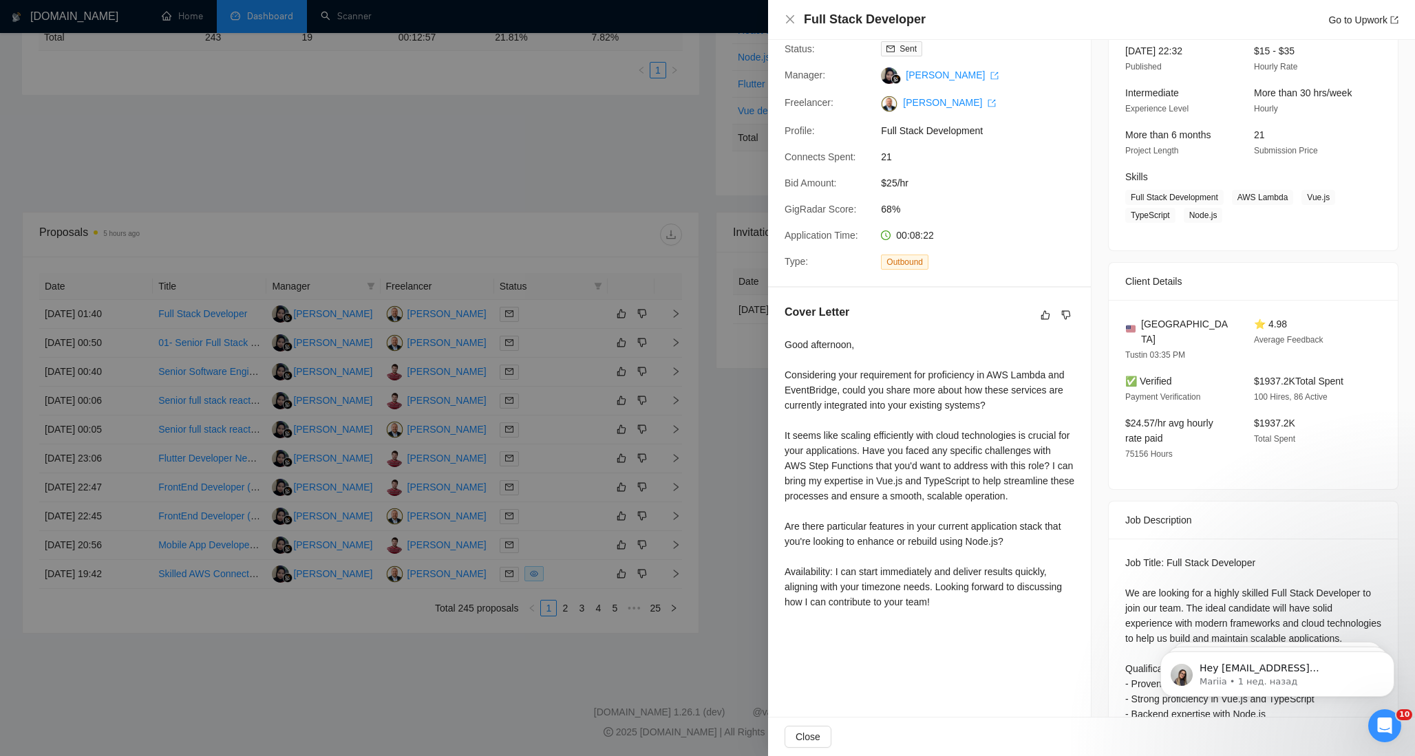
scroll to position [107, 0]
